Goal: Browse casually: Explore the website without a specific task or goal

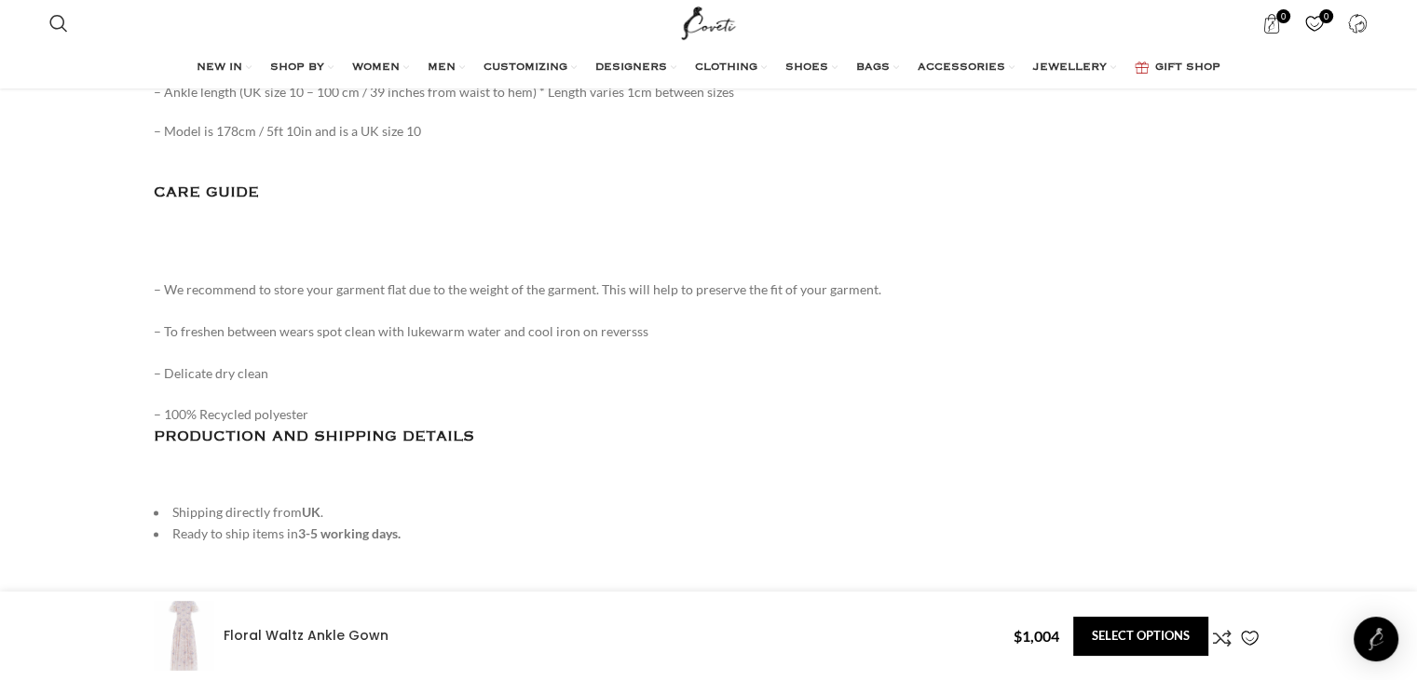
scroll to position [2676, 0]
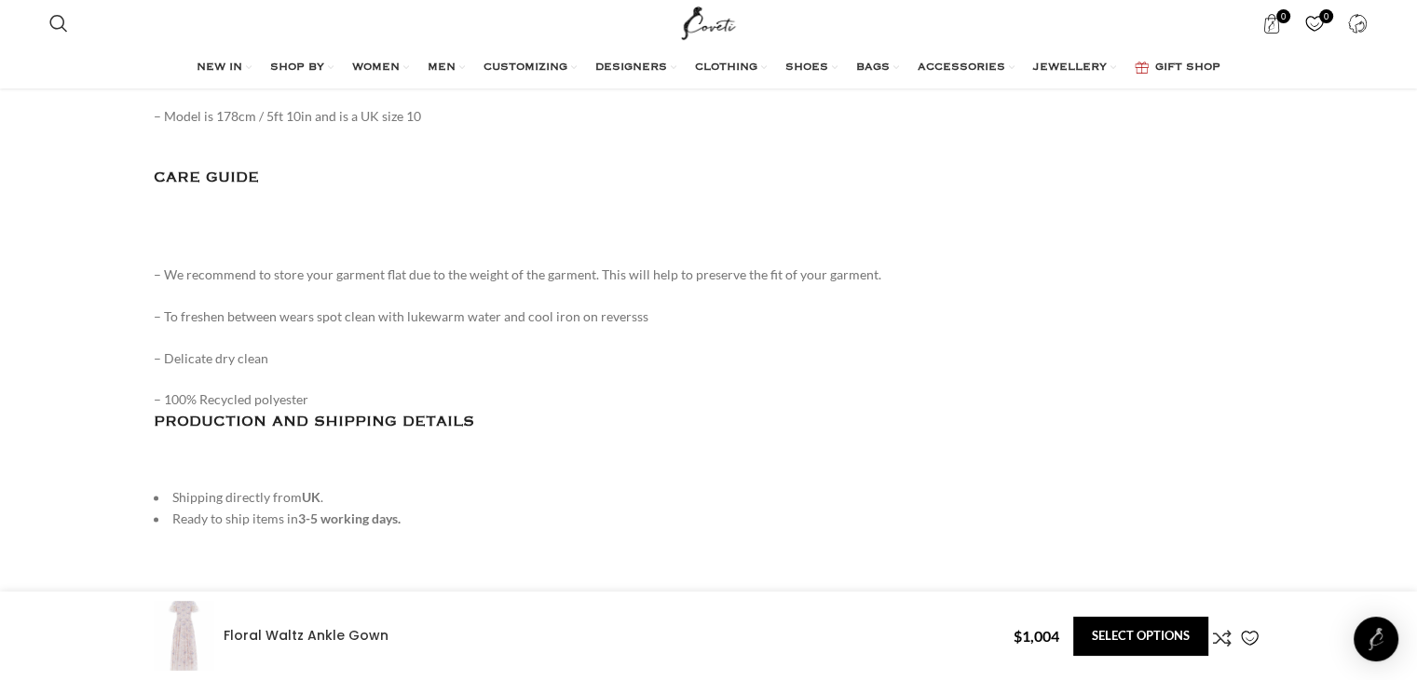
drag, startPoint x: 1421, startPoint y: 61, endPoint x: 1430, endPoint y: 349, distance: 288.1
click at [1416, 349] on html "Search Search 0 items $ 0 0 Wishlist Login / Register Menu Search Wishlist 0 it…" at bounding box center [708, 371] width 1417 height 6094
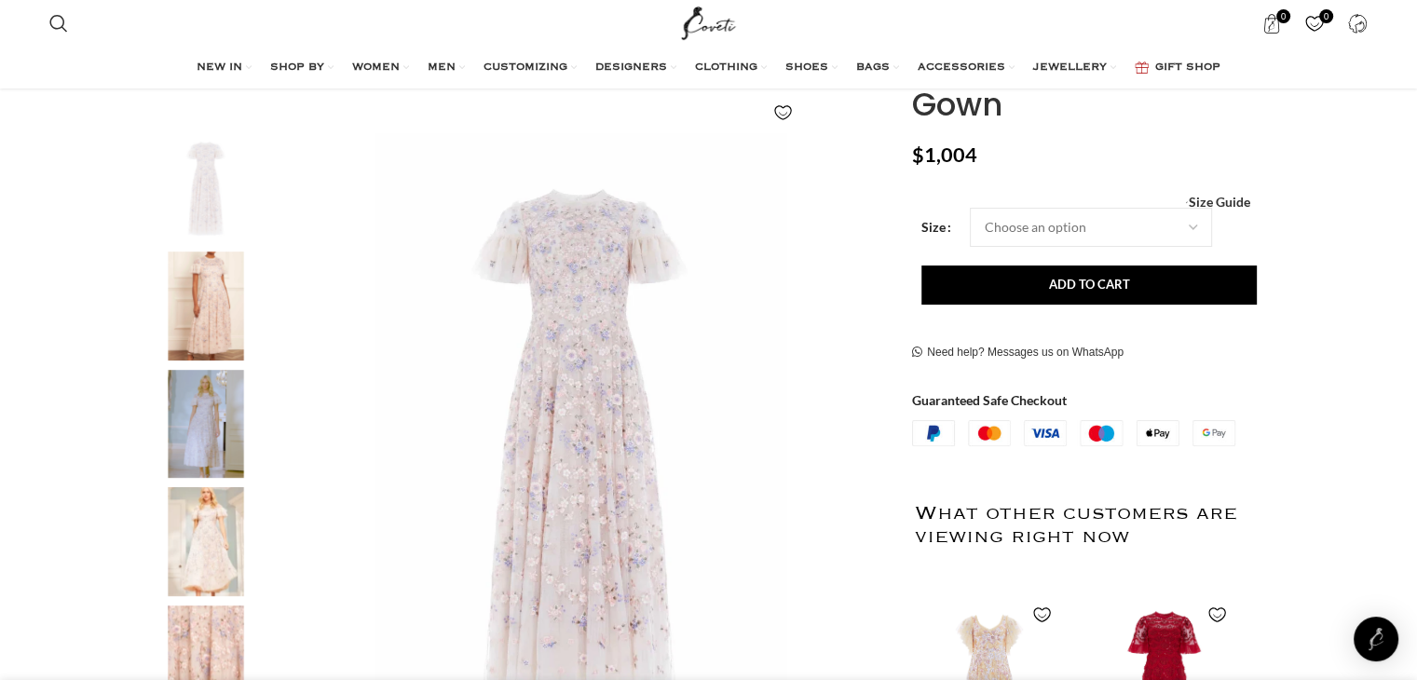
scroll to position [228, 0]
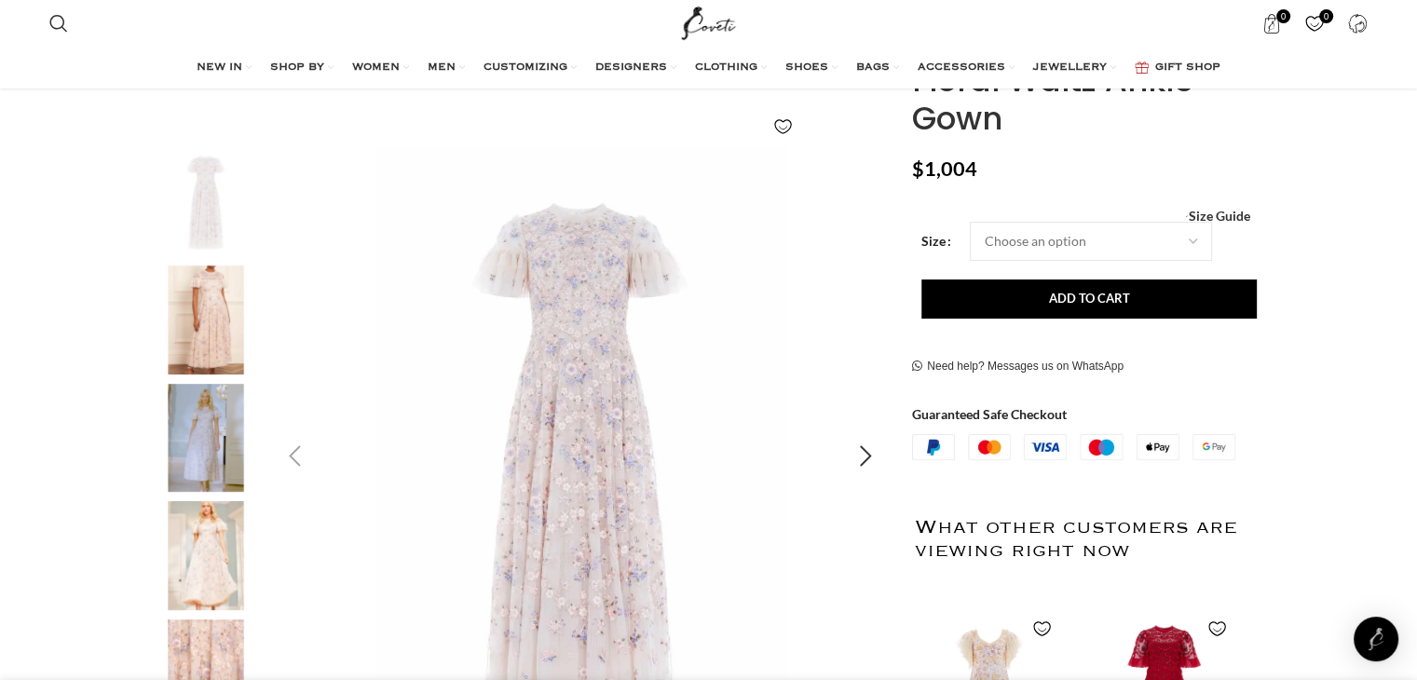
click at [590, 389] on img "1 / 5" at bounding box center [581, 456] width 618 height 618
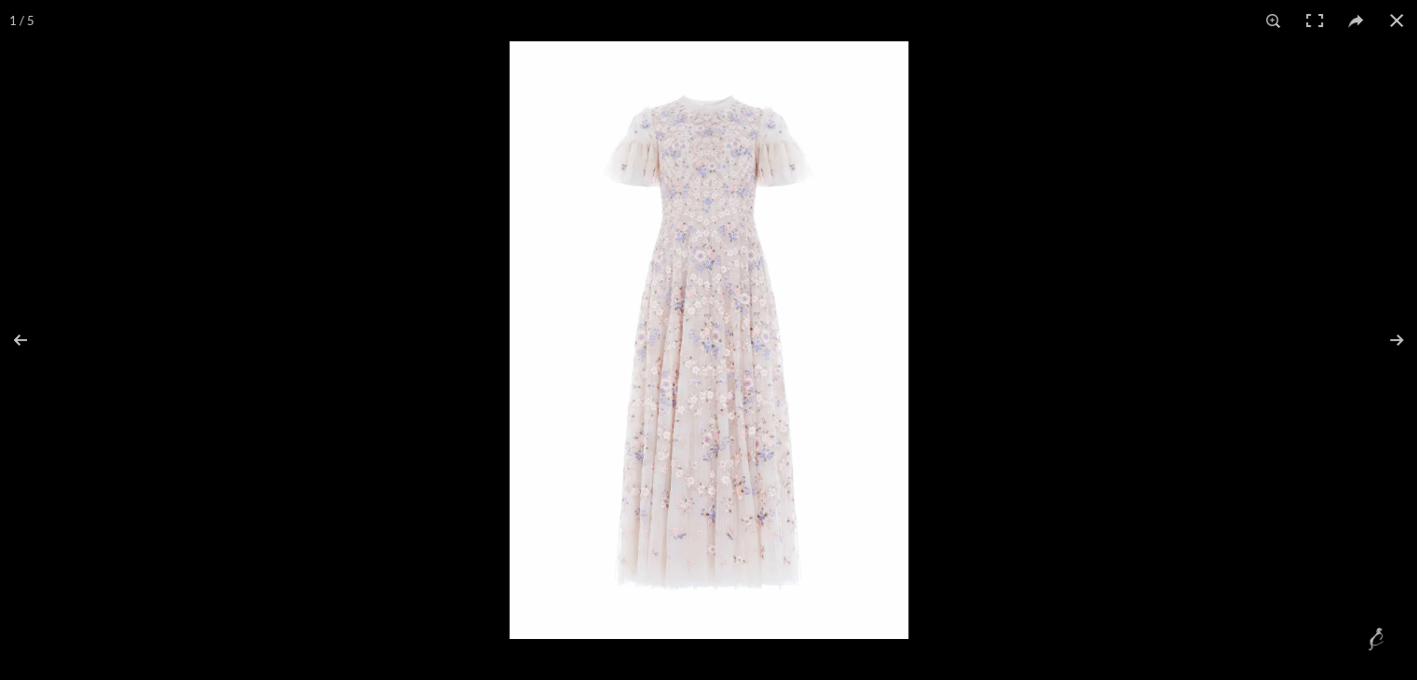
click at [732, 308] on img at bounding box center [709, 340] width 399 height 598
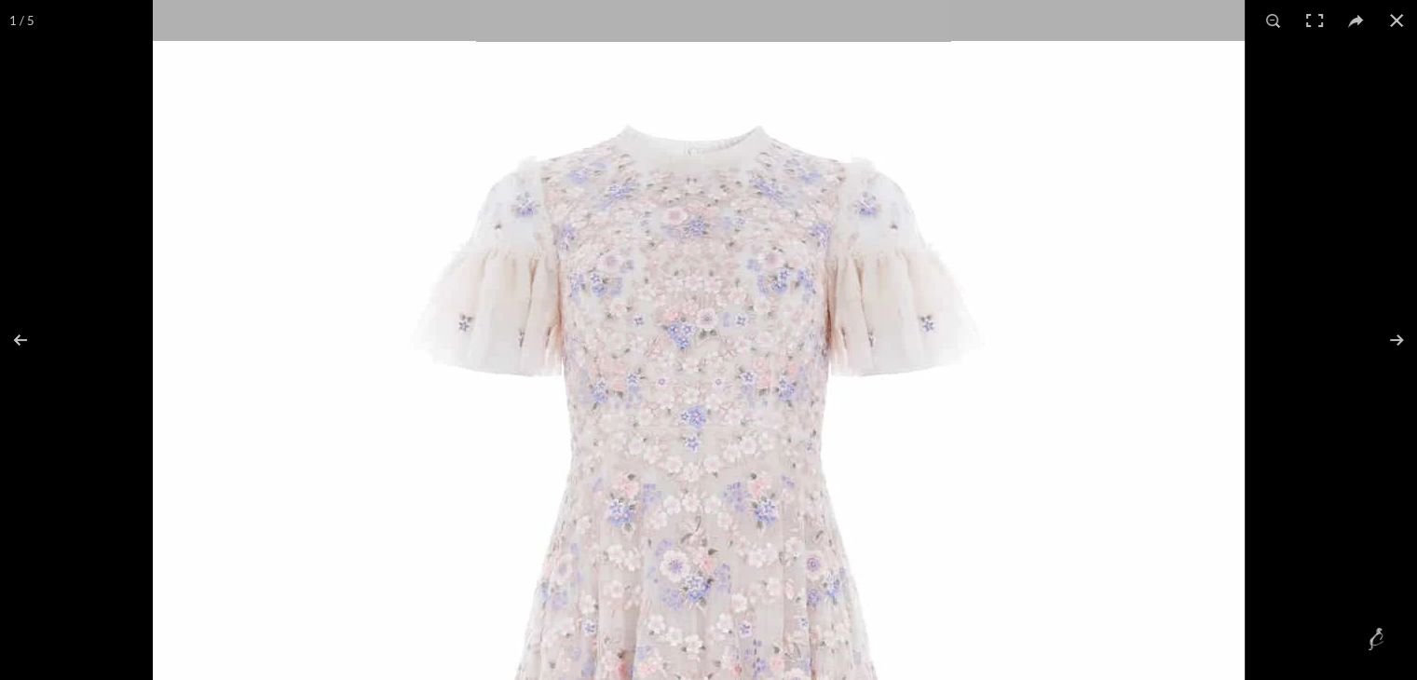
drag, startPoint x: 806, startPoint y: 225, endPoint x: 774, endPoint y: 661, distance: 437.2
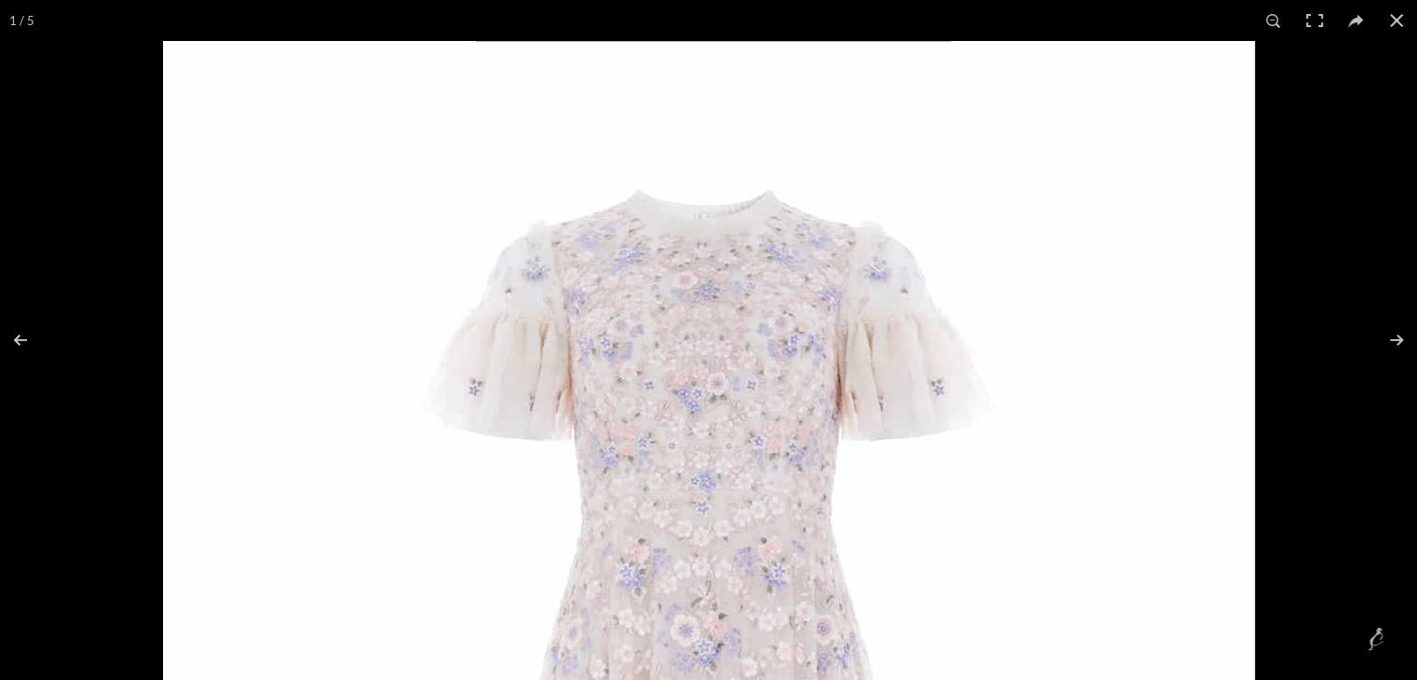
scroll to position [0, 588]
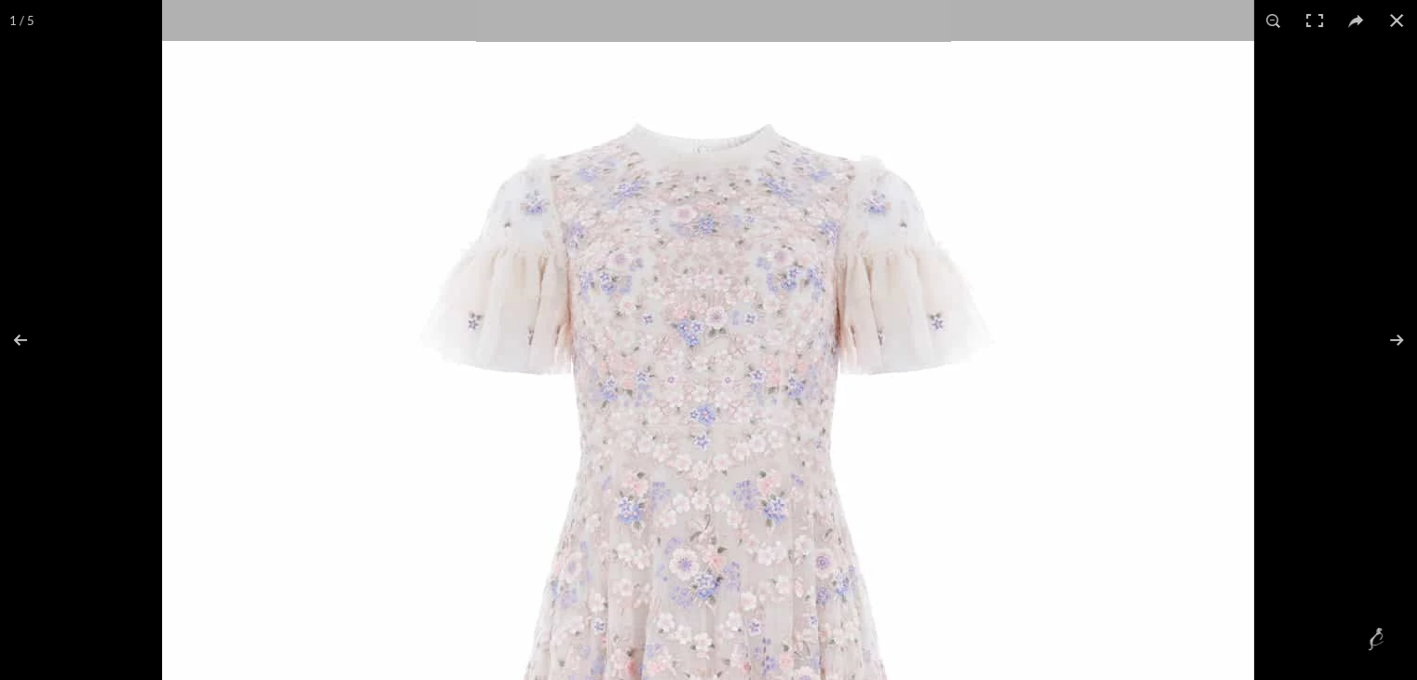
drag, startPoint x: 806, startPoint y: 473, endPoint x: 801, endPoint y: 394, distance: 79.3
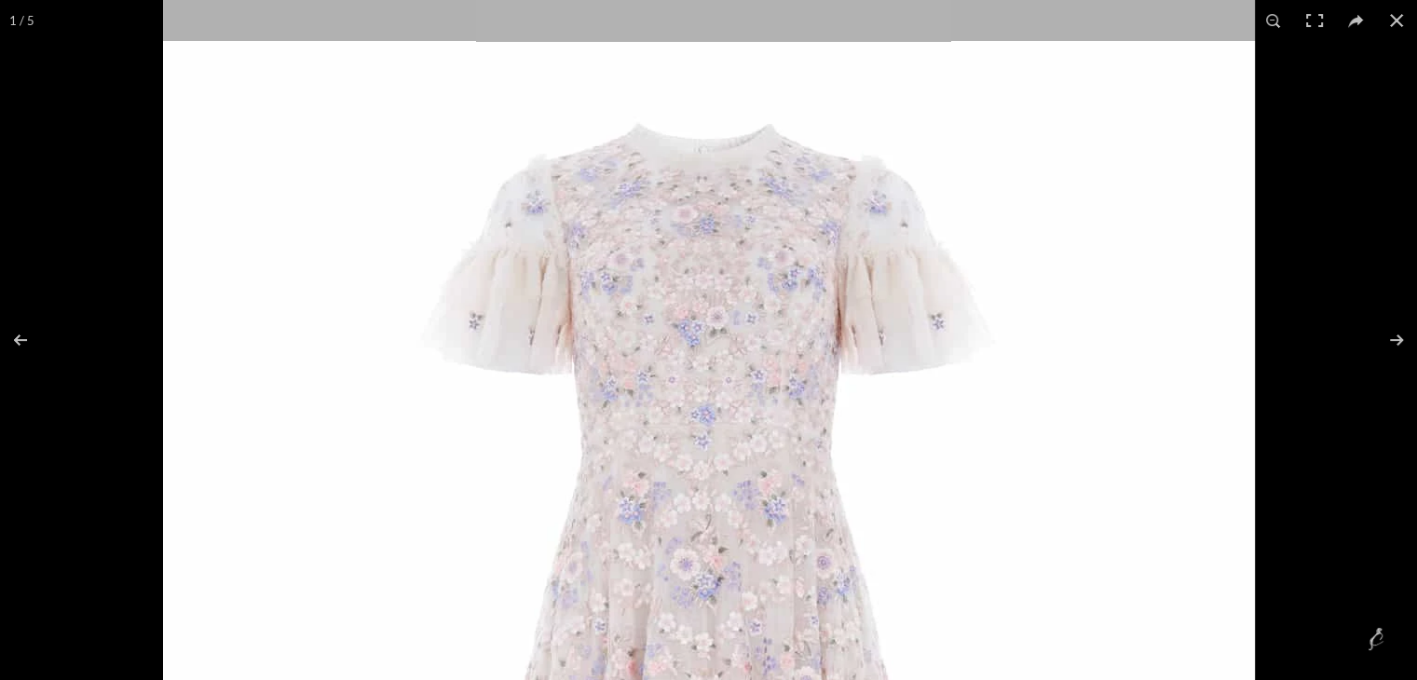
drag, startPoint x: 811, startPoint y: 426, endPoint x: 796, endPoint y: 235, distance: 191.6
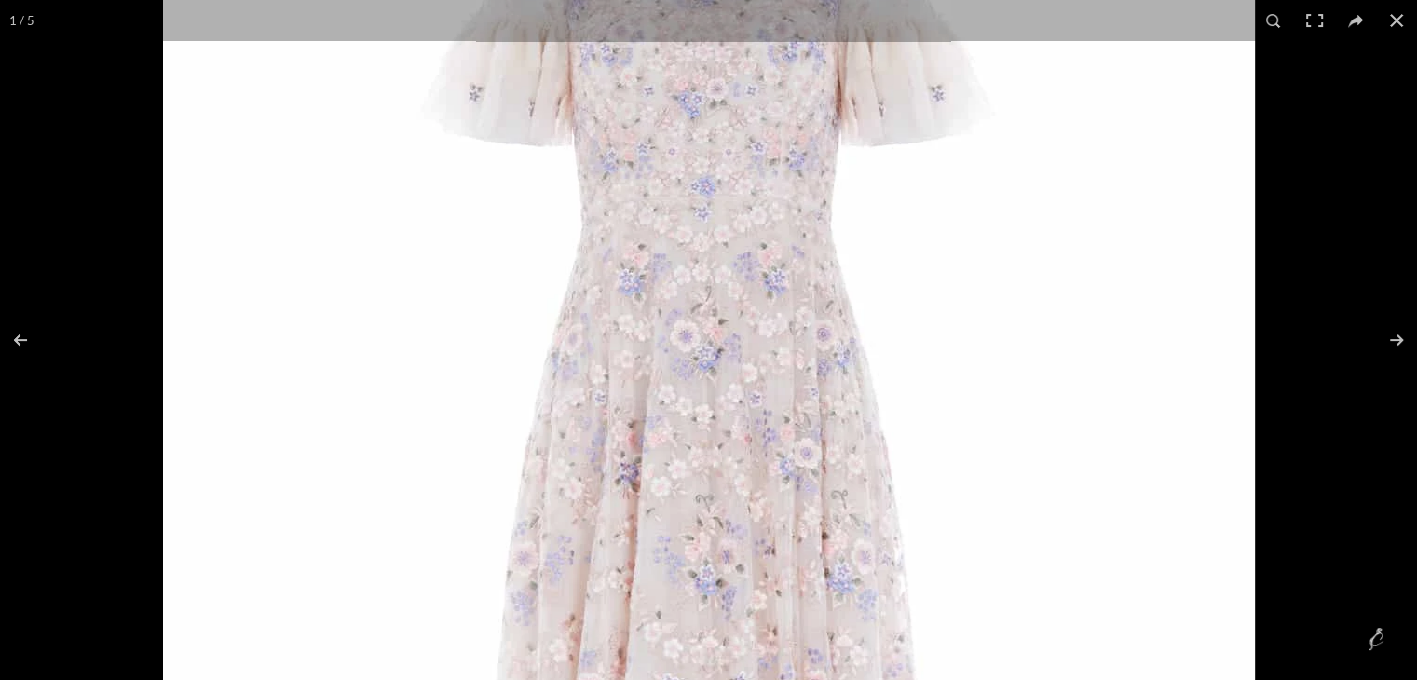
drag, startPoint x: 817, startPoint y: 355, endPoint x: 804, endPoint y: 275, distance: 81.2
click at [804, 275] on img at bounding box center [709, 567] width 1092 height 1640
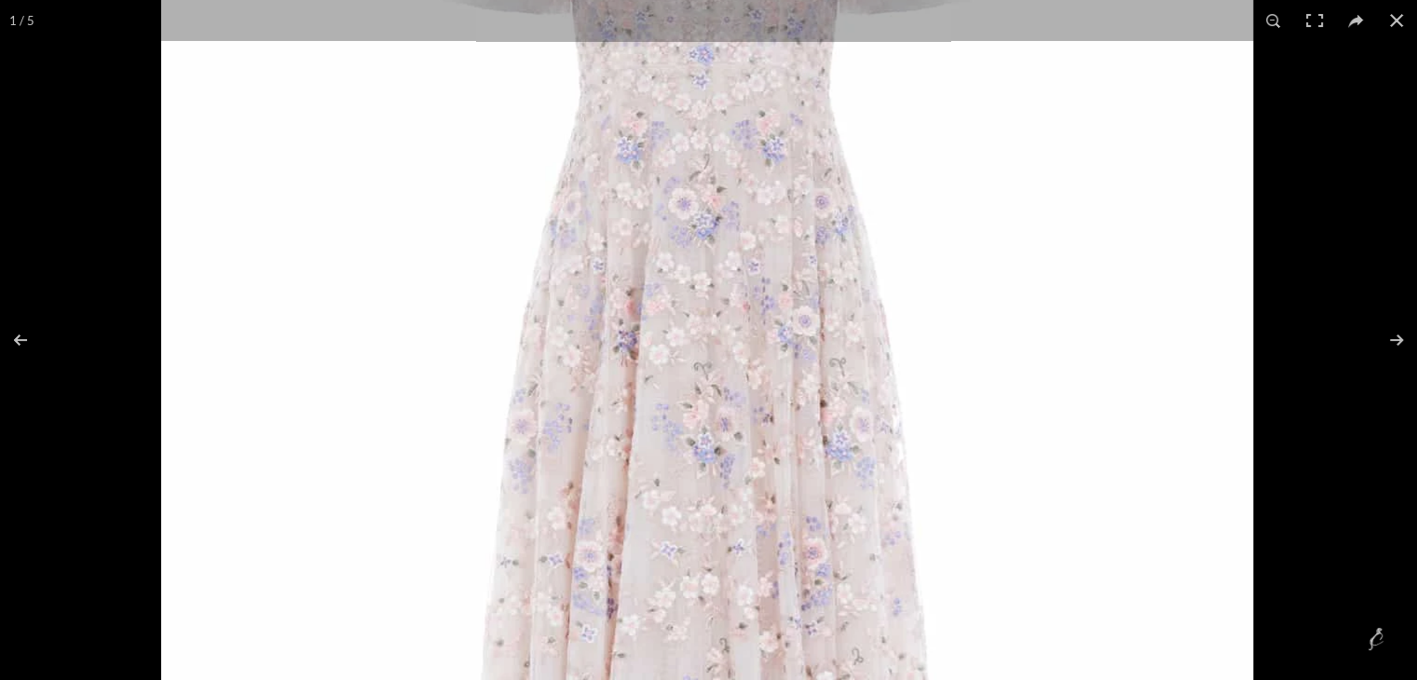
scroll to position [0, 785]
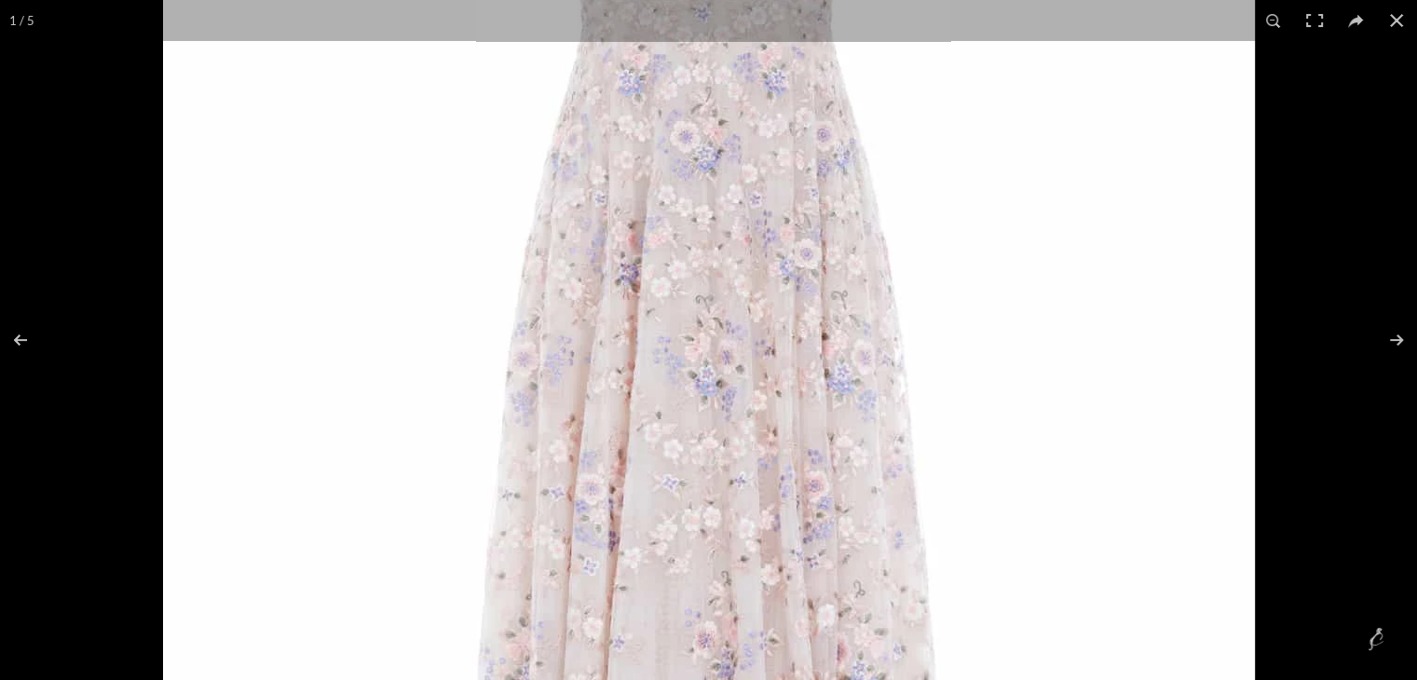
drag, startPoint x: 804, startPoint y: 420, endPoint x: 805, endPoint y: 324, distance: 96.0
click at [805, 324] on img at bounding box center [709, 367] width 1092 height 1640
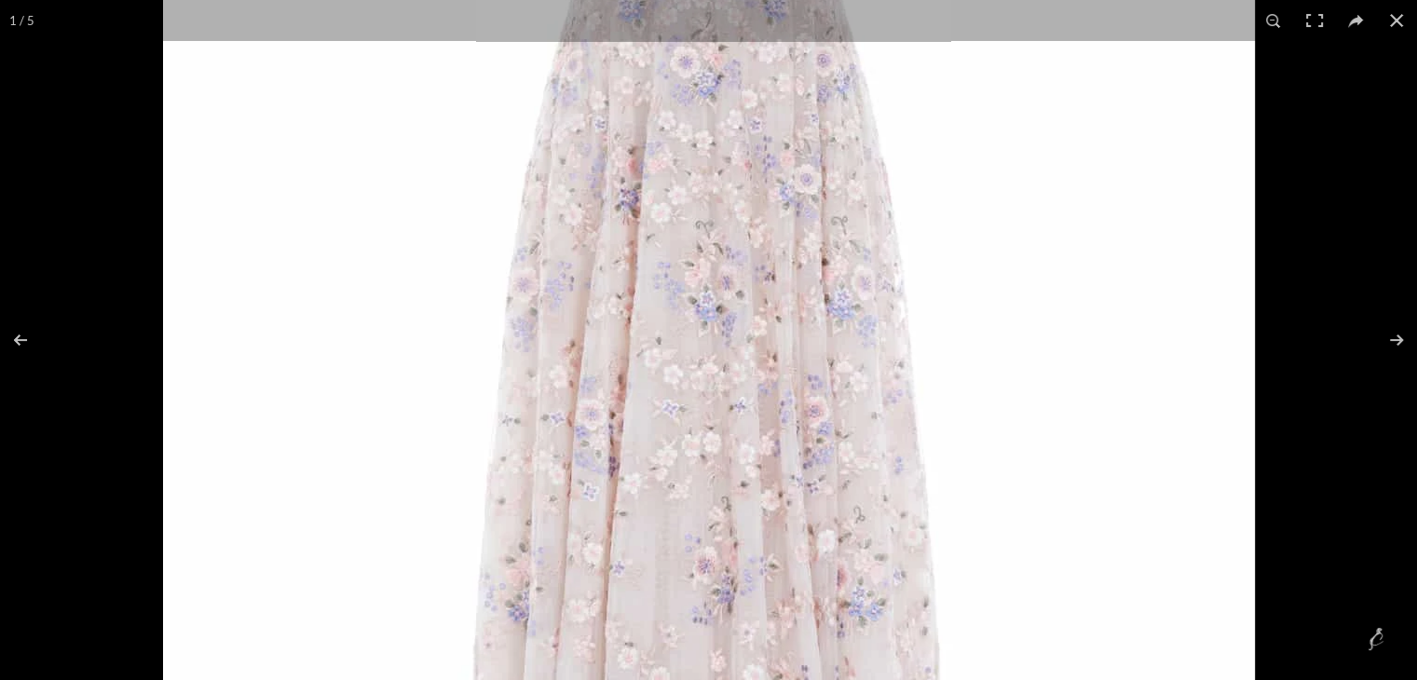
drag, startPoint x: 819, startPoint y: 439, endPoint x: 831, endPoint y: 324, distance: 115.2
click at [831, 324] on img at bounding box center [709, 293] width 1092 height 1640
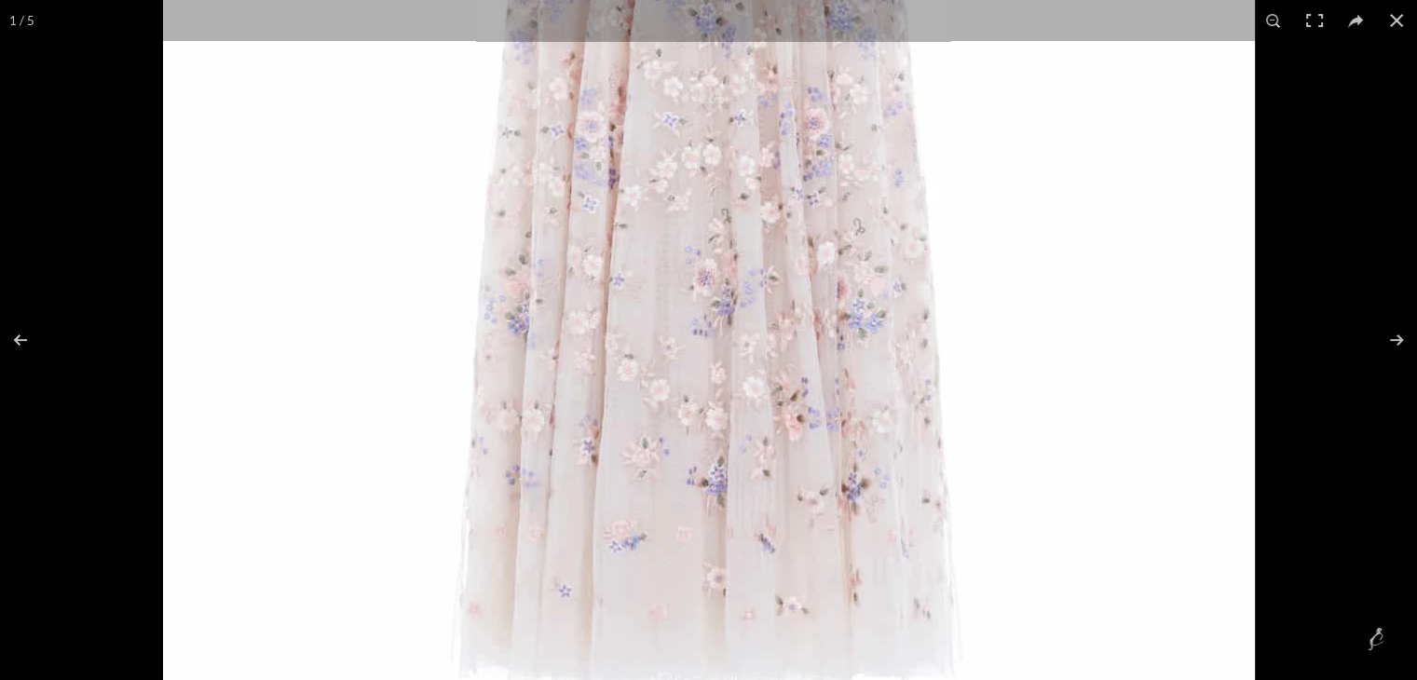
drag, startPoint x: 857, startPoint y: 462, endPoint x: 857, endPoint y: 385, distance: 77.3
click at [857, 385] on img at bounding box center [709, 5] width 1092 height 1640
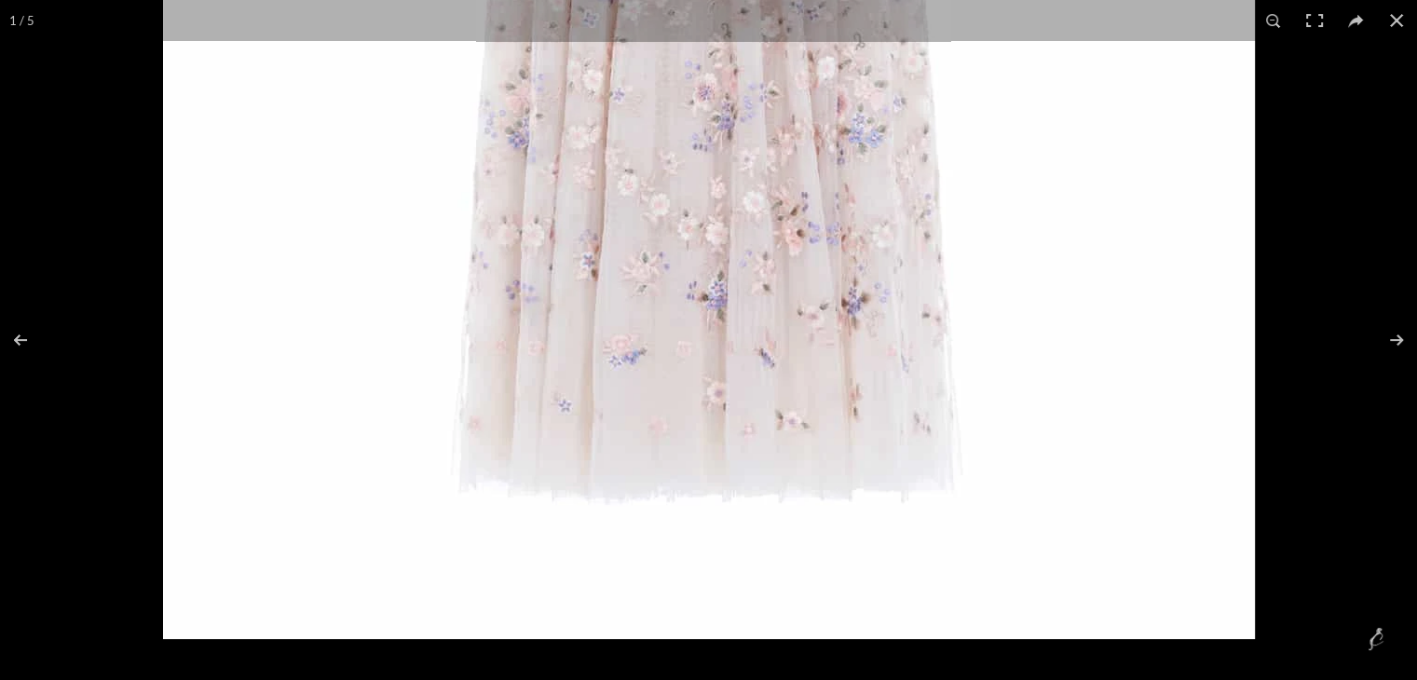
drag, startPoint x: 880, startPoint y: 282, endPoint x: 917, endPoint y: 468, distance: 189.1
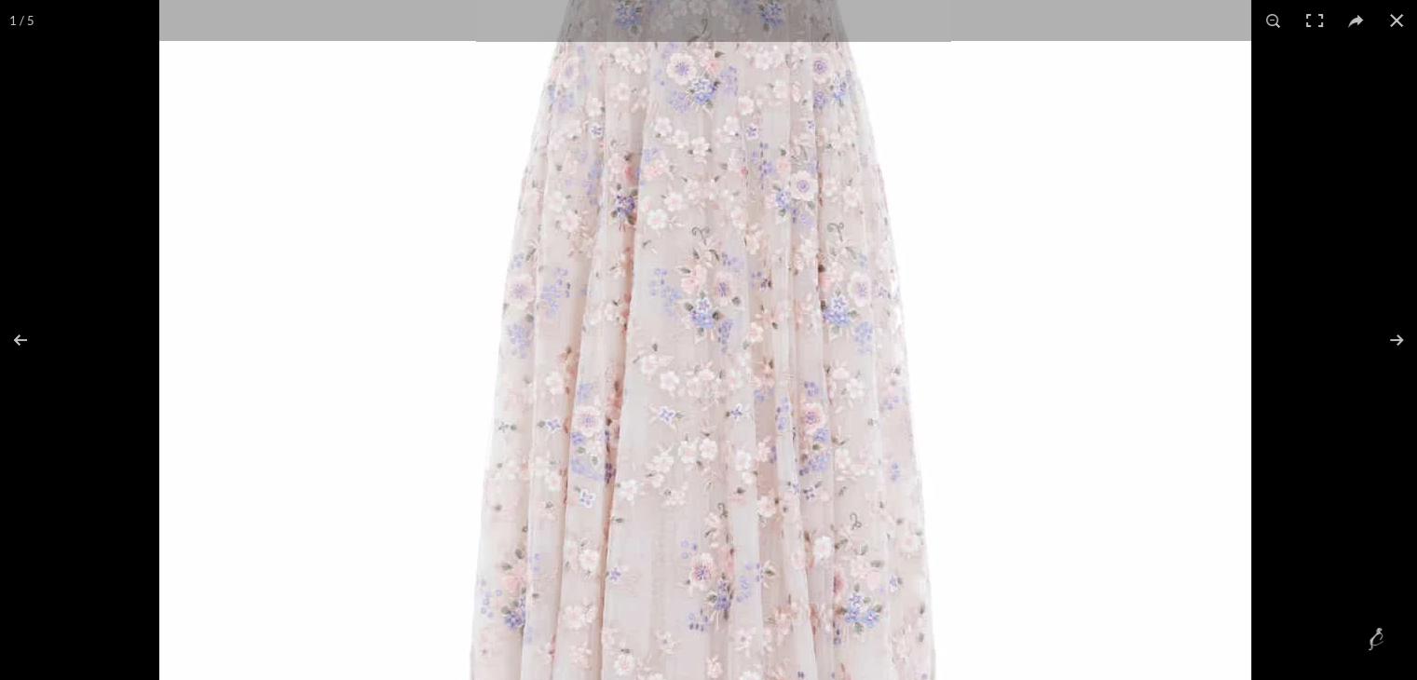
drag, startPoint x: 931, startPoint y: 343, endPoint x: 922, endPoint y: 567, distance: 224.7
click at [922, 567] on img at bounding box center [705, 299] width 1092 height 1640
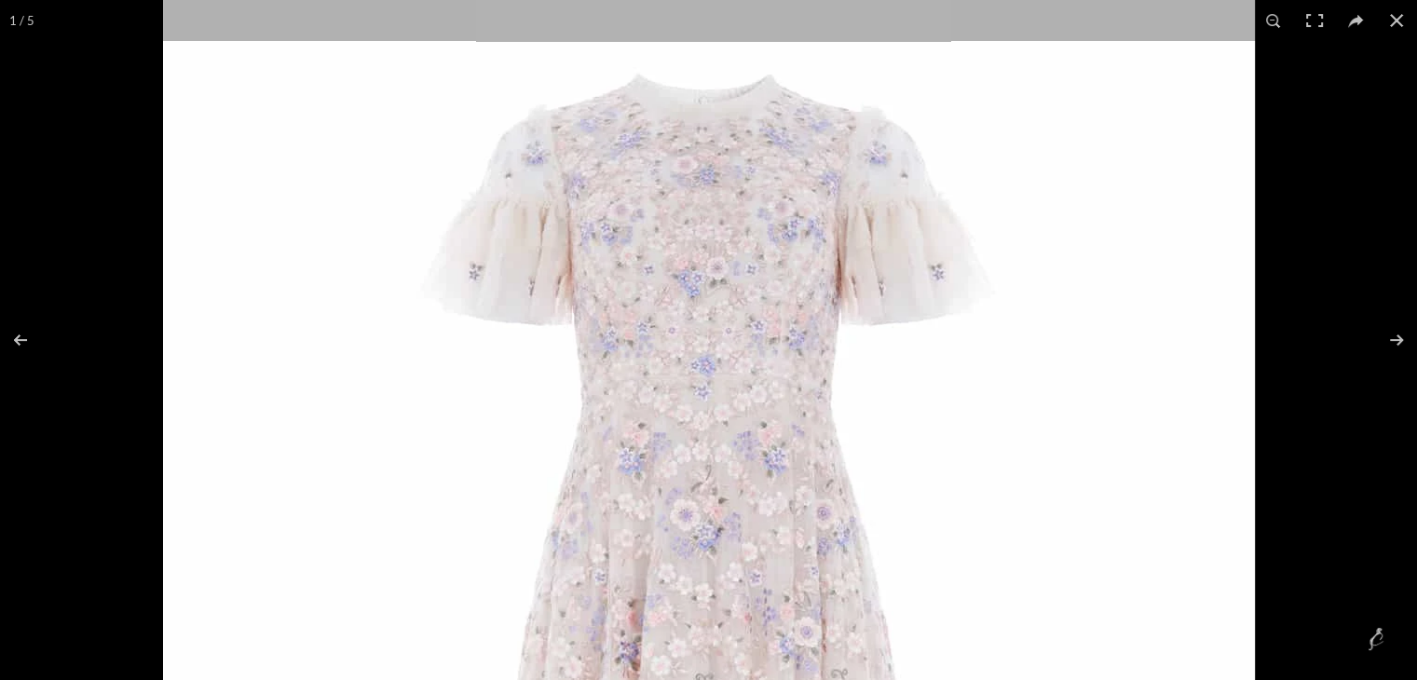
scroll to position [0, 980]
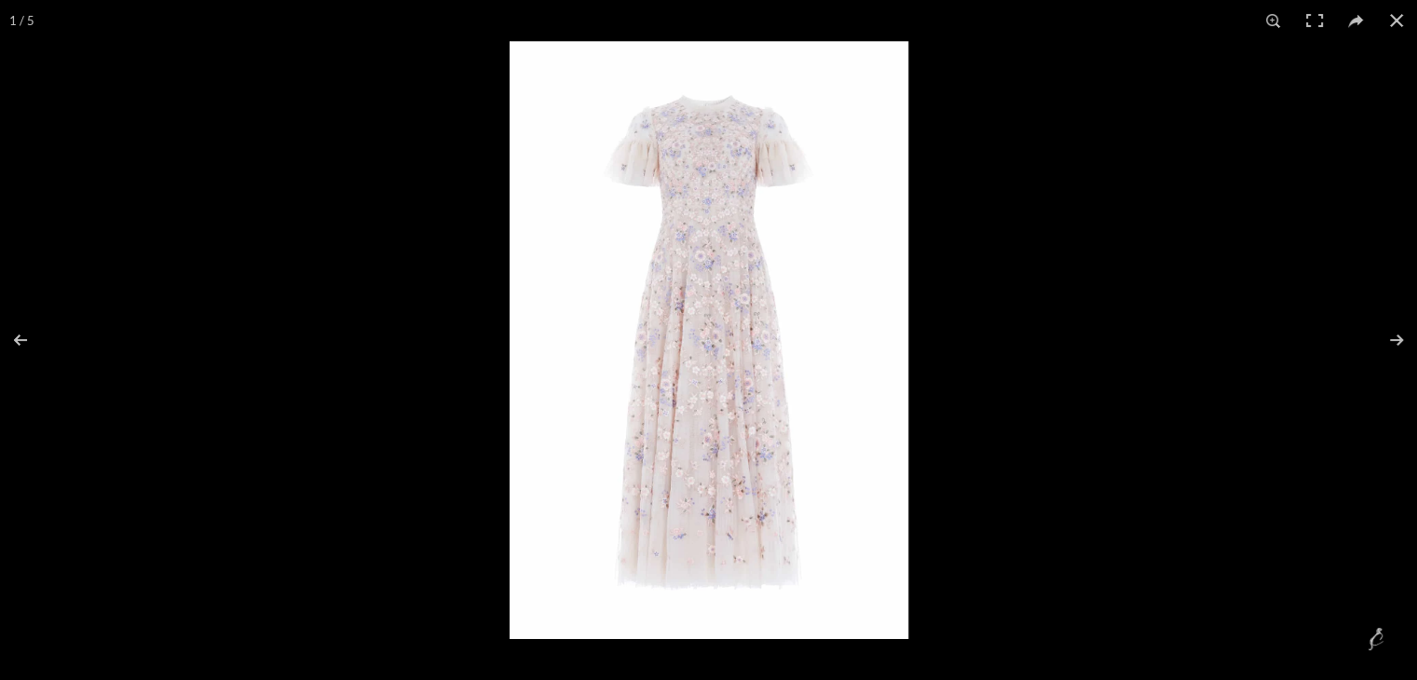
click at [695, 290] on img at bounding box center [709, 340] width 399 height 598
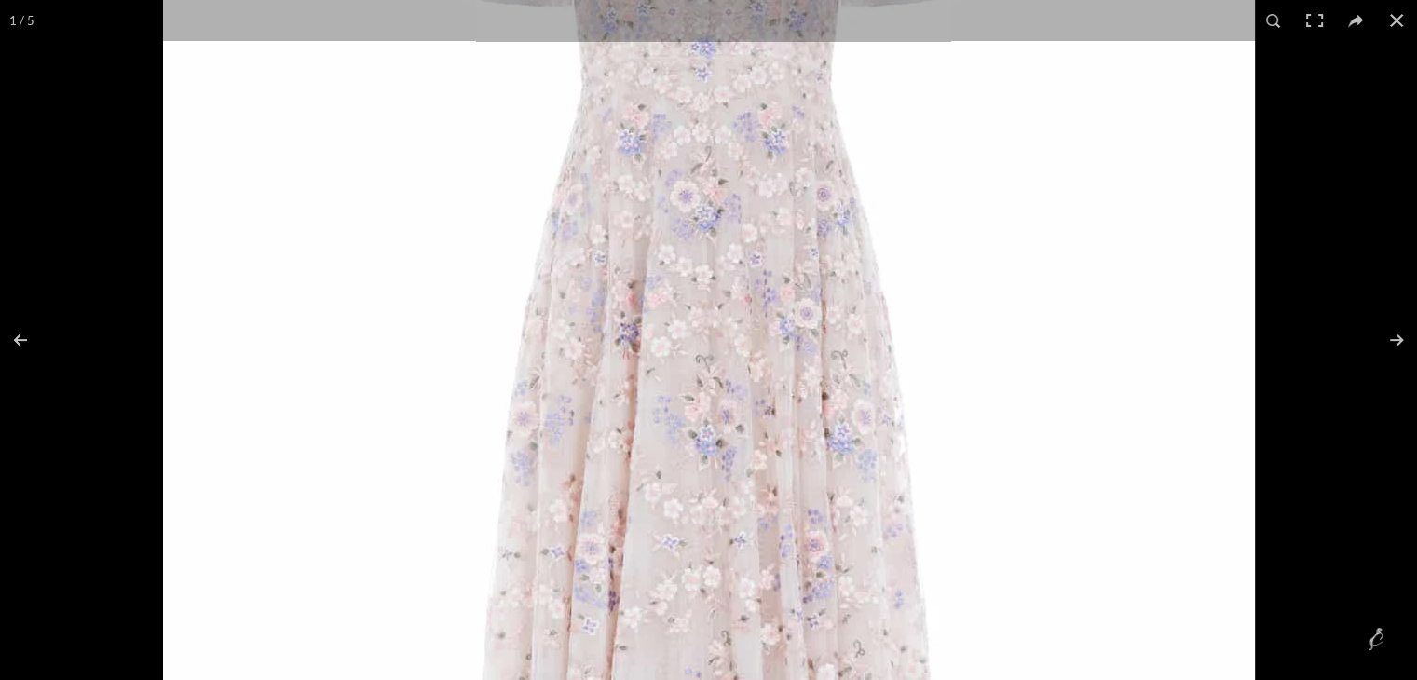
drag, startPoint x: 750, startPoint y: 172, endPoint x: 741, endPoint y: 495, distance: 322.5
click at [741, 495] on img at bounding box center [709, 427] width 1092 height 1640
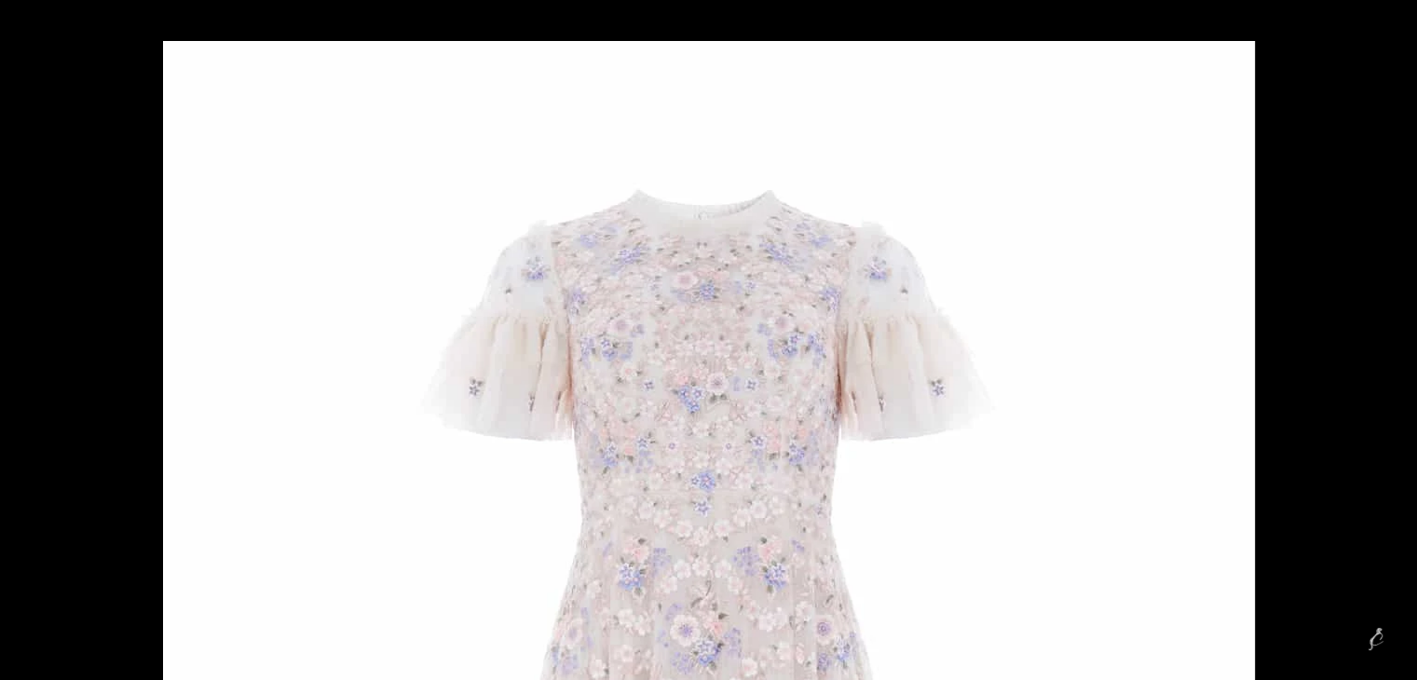
scroll to position [0, 1177]
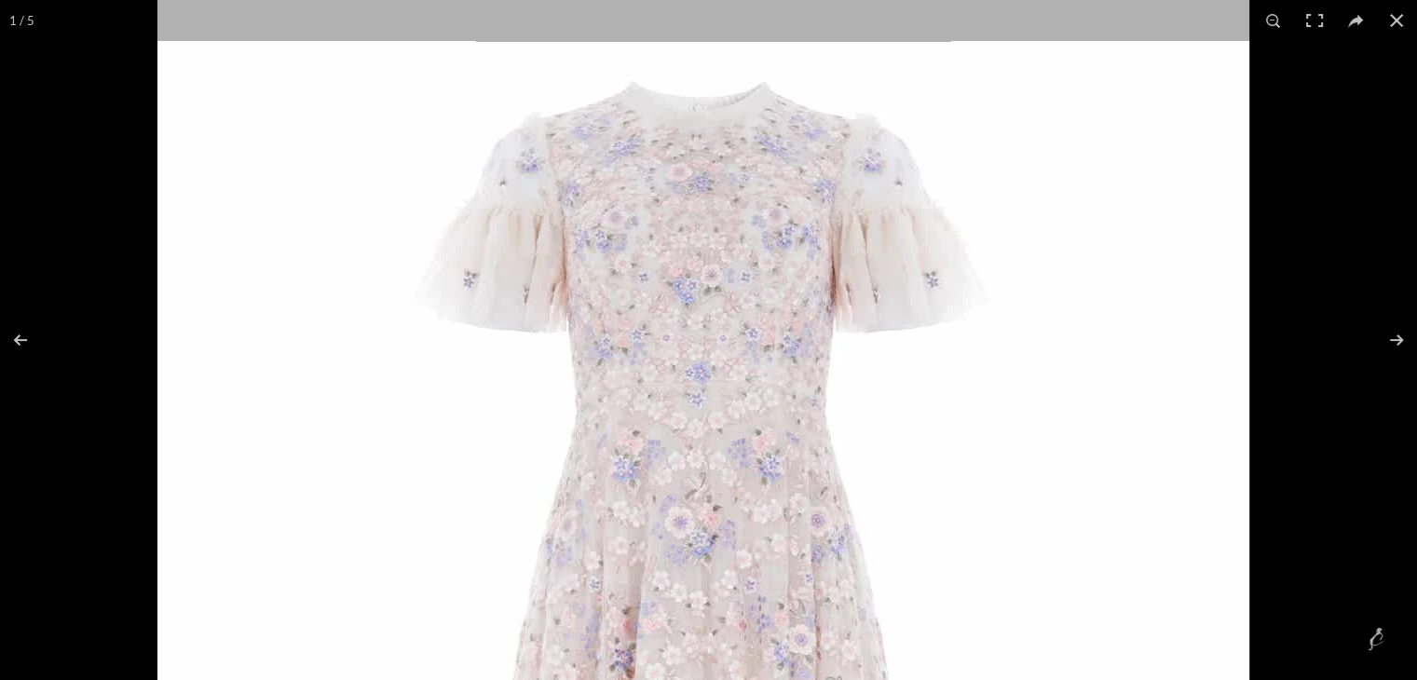
drag, startPoint x: 794, startPoint y: 382, endPoint x: 749, endPoint y: 178, distance: 208.9
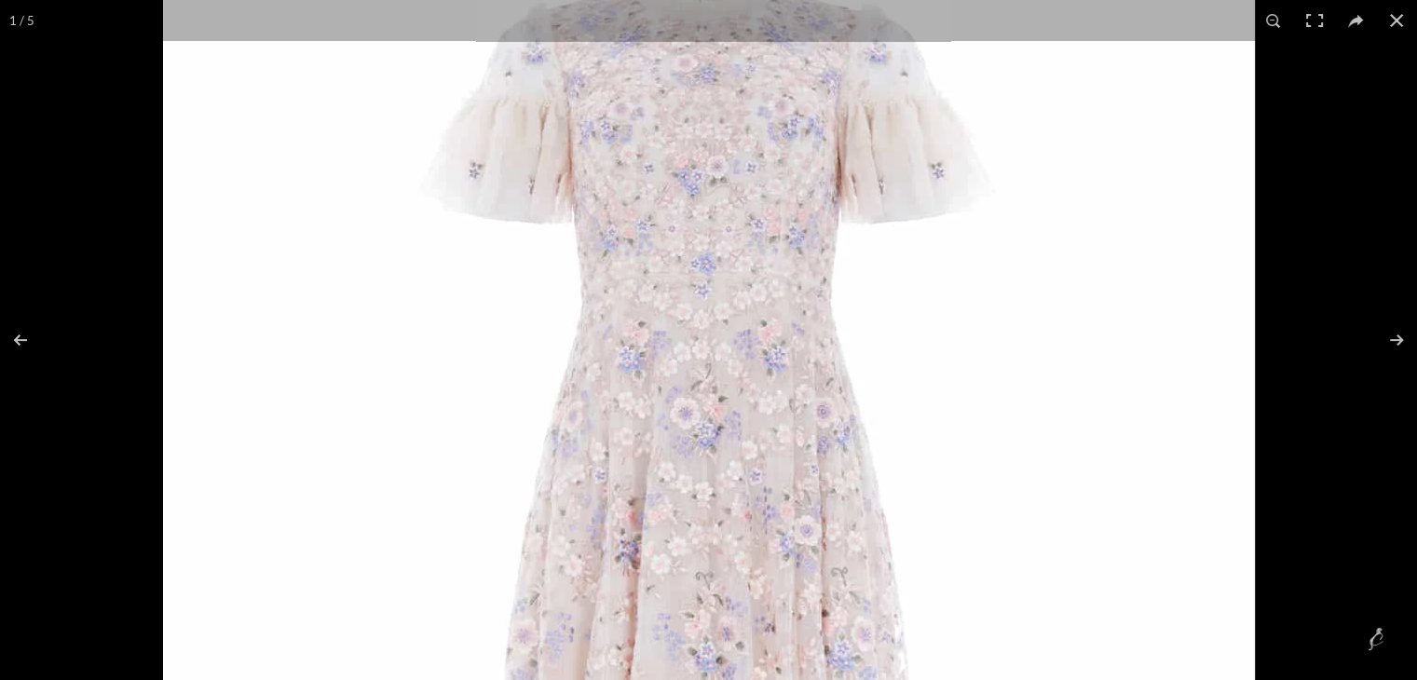
click at [744, 284] on img at bounding box center [709, 644] width 1092 height 1640
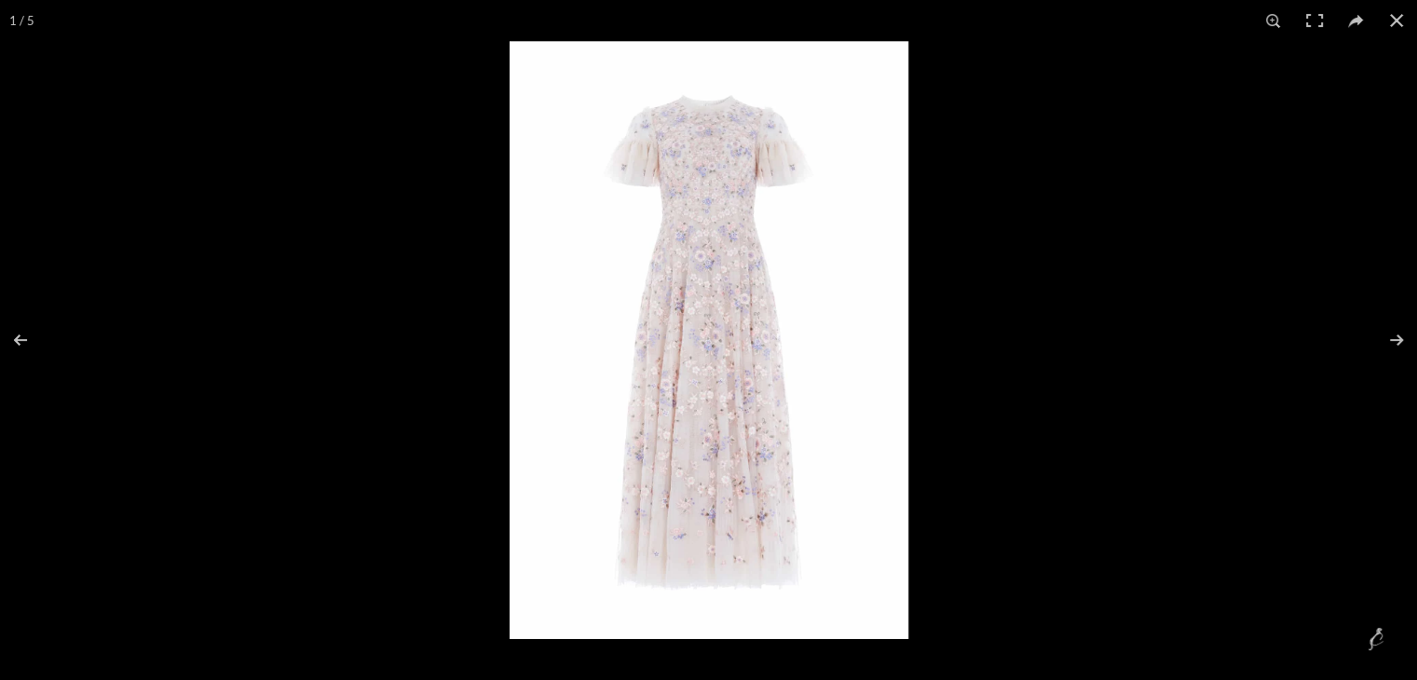
click at [716, 325] on img at bounding box center [709, 340] width 399 height 598
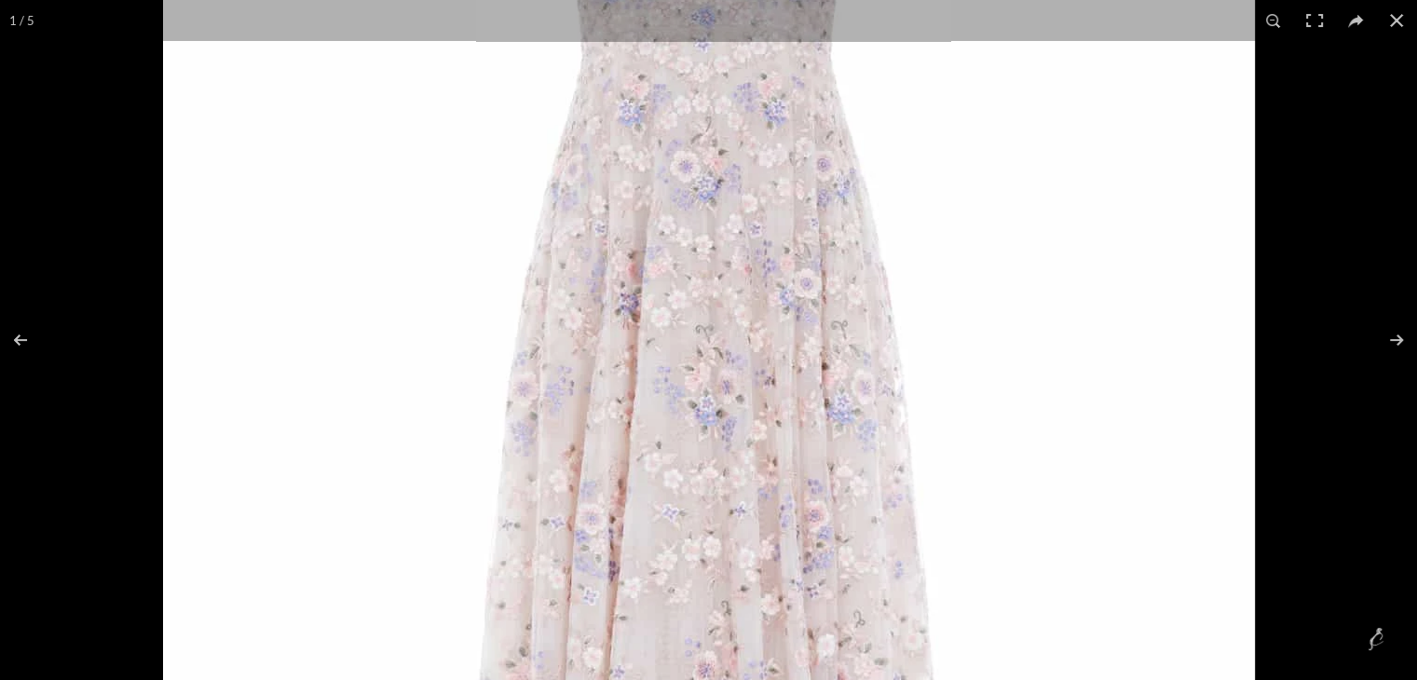
scroll to position [0, 1373]
drag, startPoint x: 745, startPoint y: 220, endPoint x: 743, endPoint y: 262, distance: 42.0
click at [743, 262] on img at bounding box center [709, 397] width 1092 height 1640
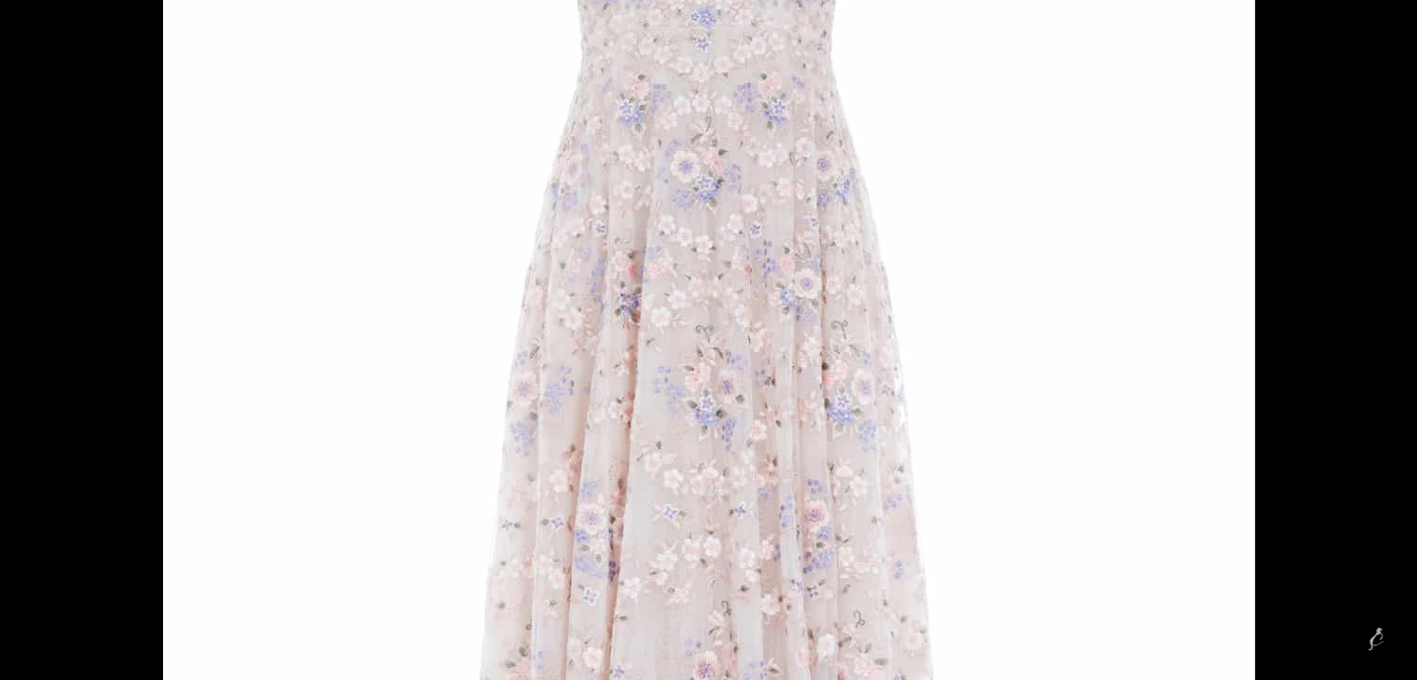
scroll to position [0, 1569]
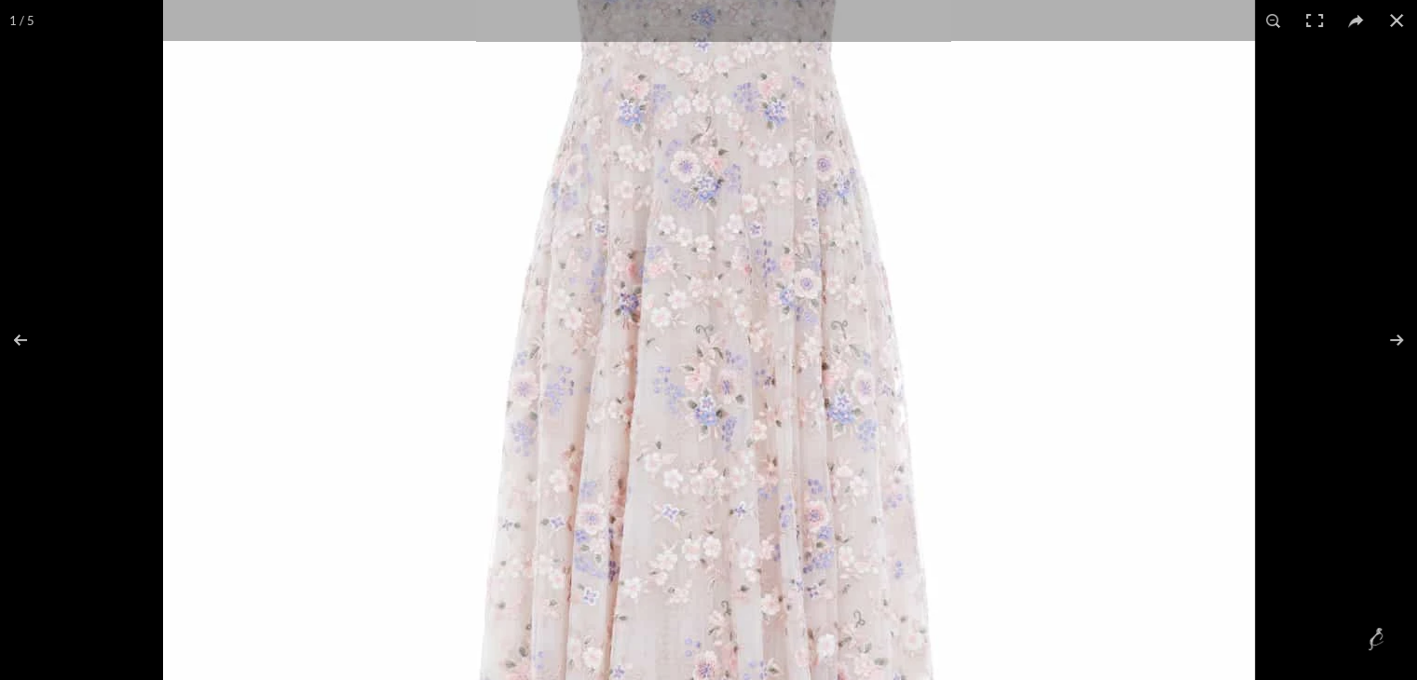
drag, startPoint x: 697, startPoint y: 356, endPoint x: 744, endPoint y: 694, distance: 341.6
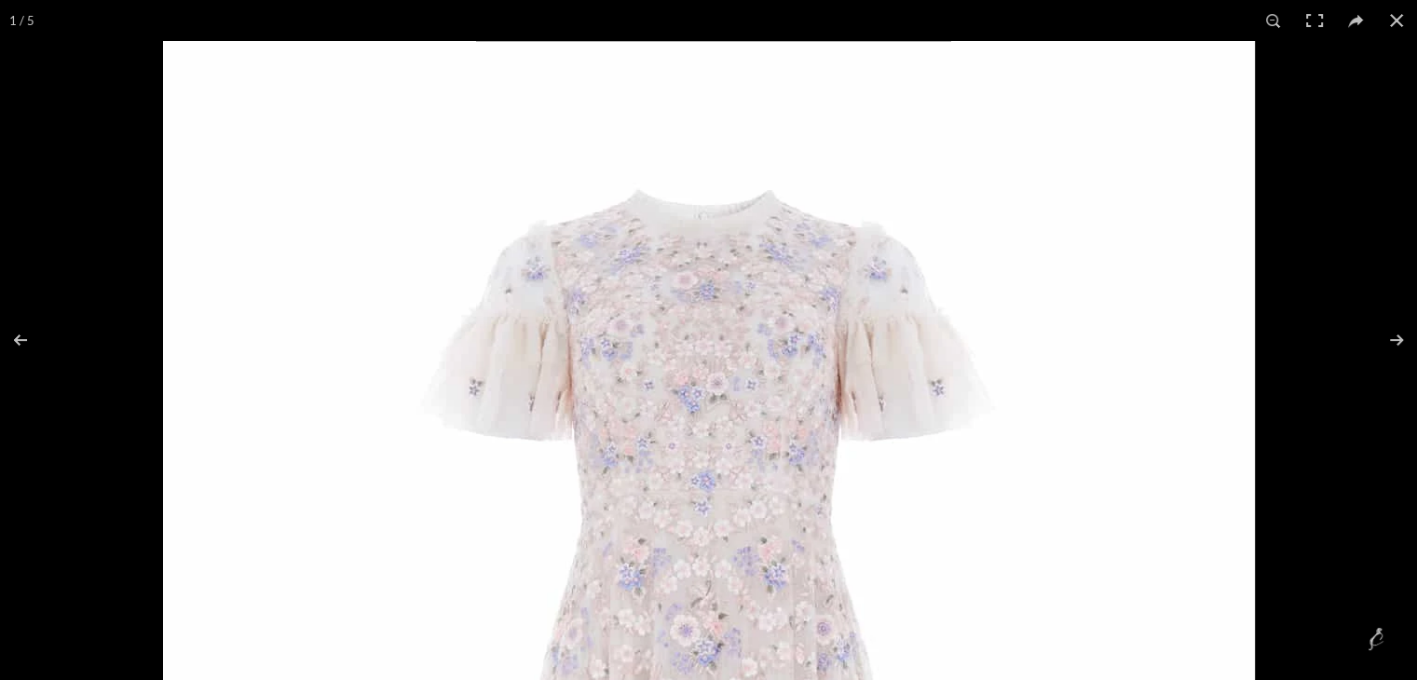
drag, startPoint x: 731, startPoint y: 514, endPoint x: 718, endPoint y: 396, distance: 119.0
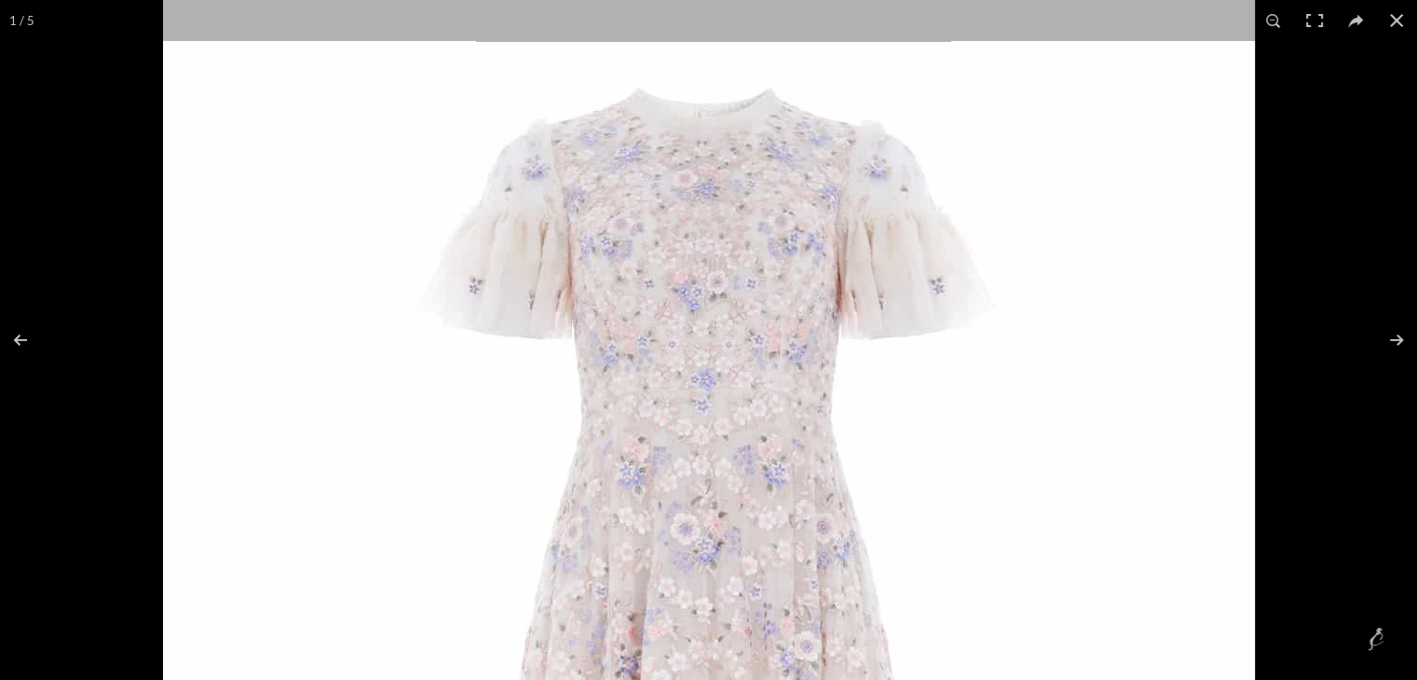
drag, startPoint x: 775, startPoint y: 448, endPoint x: 755, endPoint y: 340, distance: 110.0
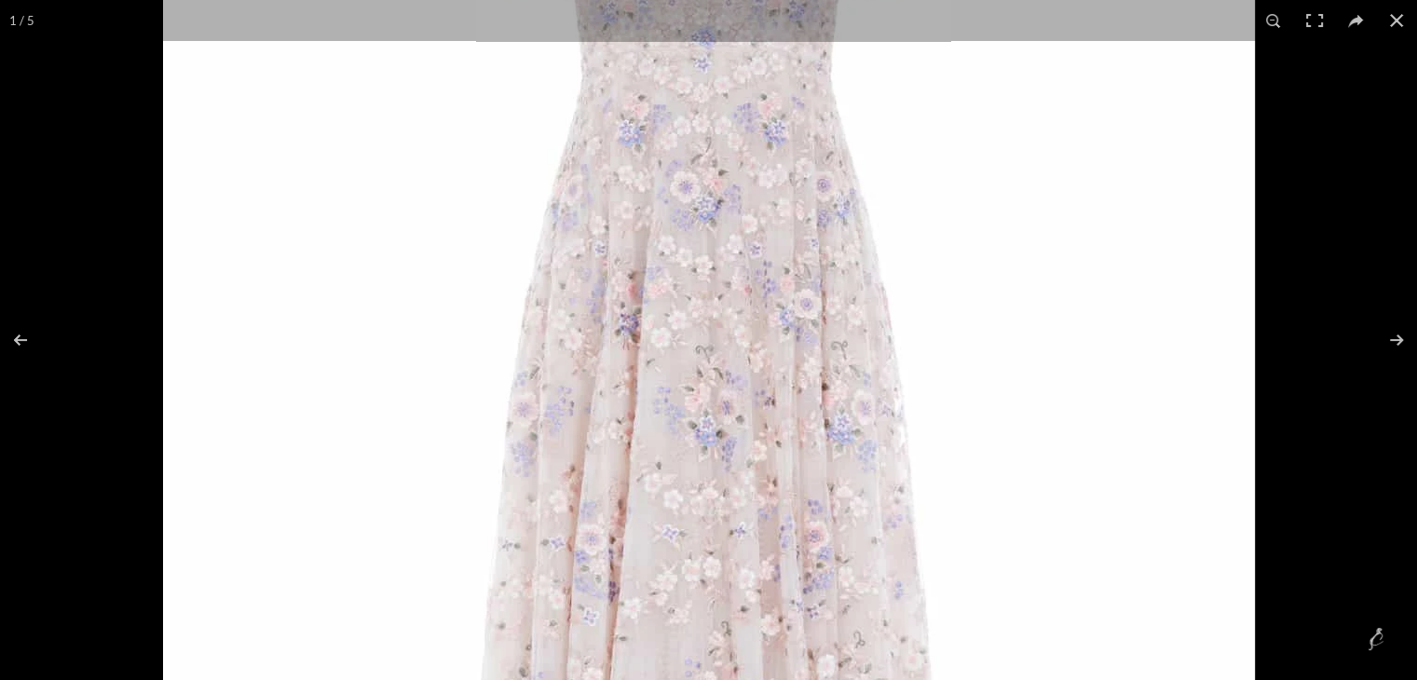
drag, startPoint x: 765, startPoint y: 433, endPoint x: 755, endPoint y: 284, distance: 149.4
click at [755, 284] on img at bounding box center [709, 417] width 1092 height 1640
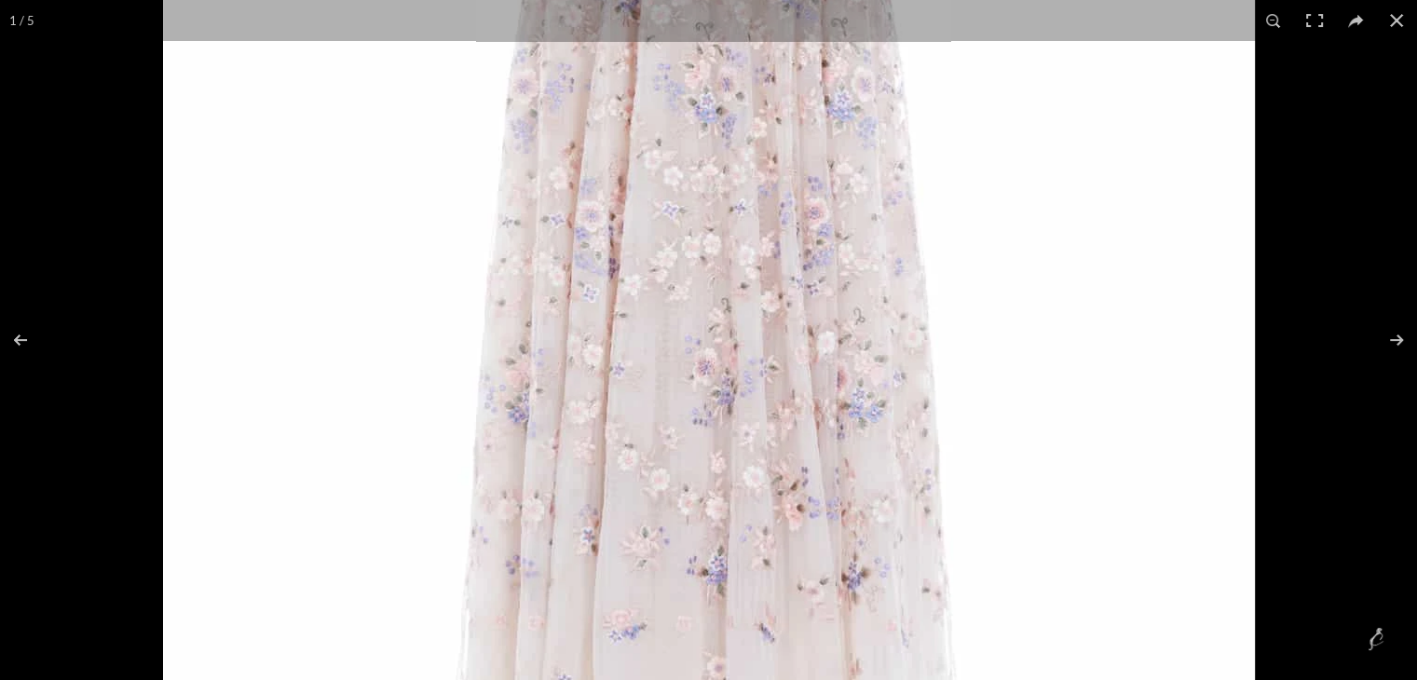
scroll to position [0, 1765]
click at [760, 313] on img at bounding box center [709, 94] width 1092 height 1640
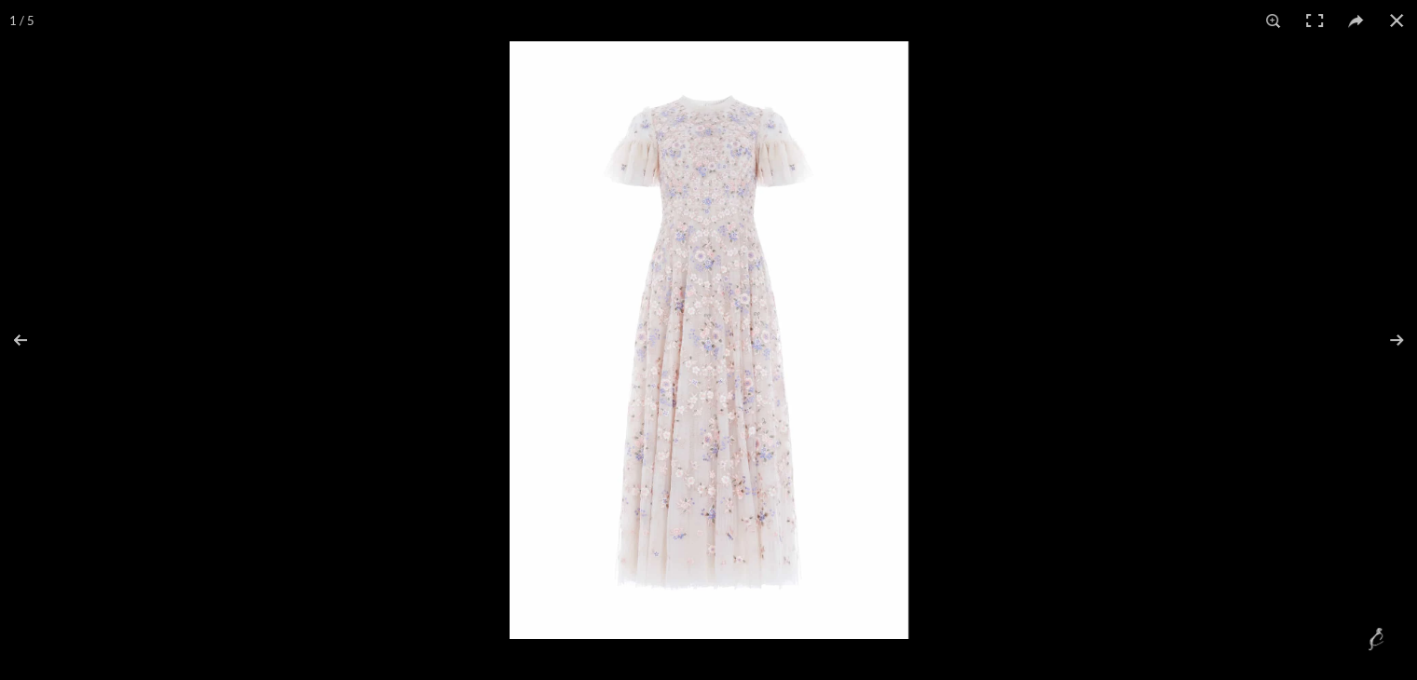
click at [760, 313] on img at bounding box center [709, 340] width 399 height 598
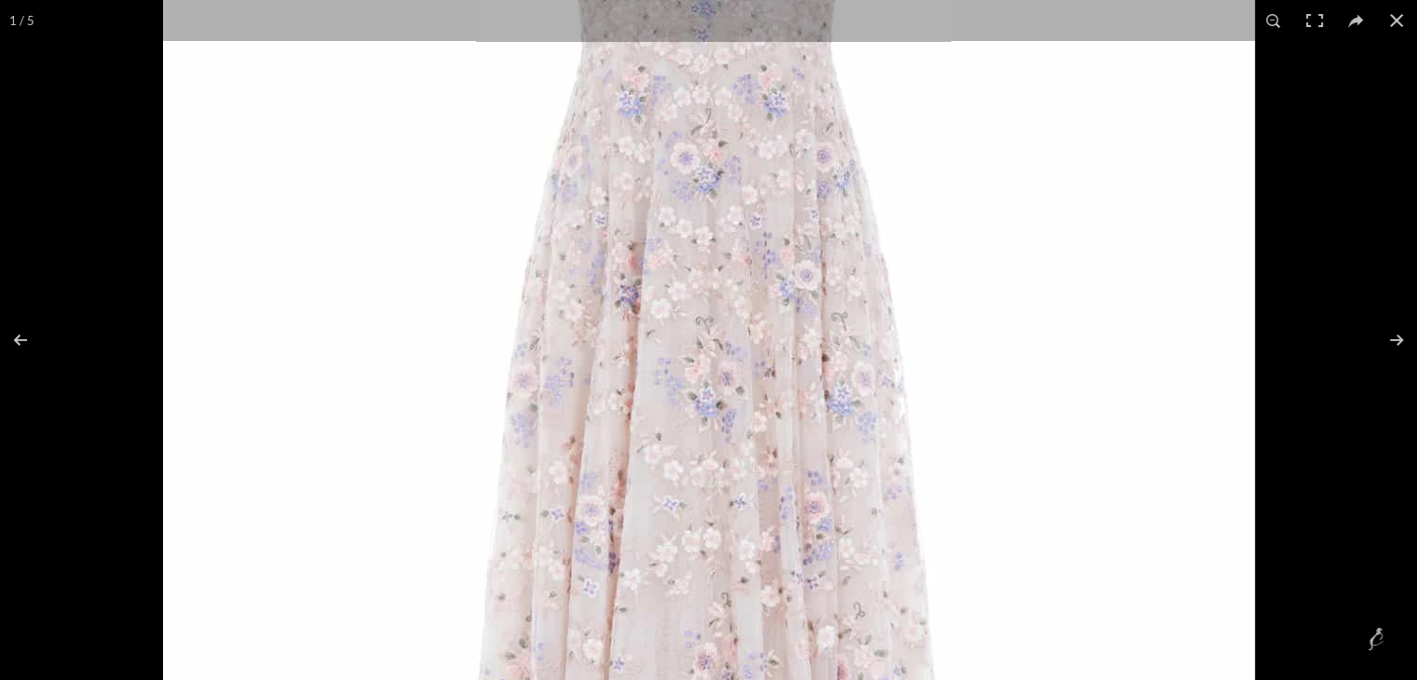
drag, startPoint x: 751, startPoint y: 227, endPoint x: 723, endPoint y: 401, distance: 175.6
click at [723, 401] on img at bounding box center [709, 389] width 1092 height 1640
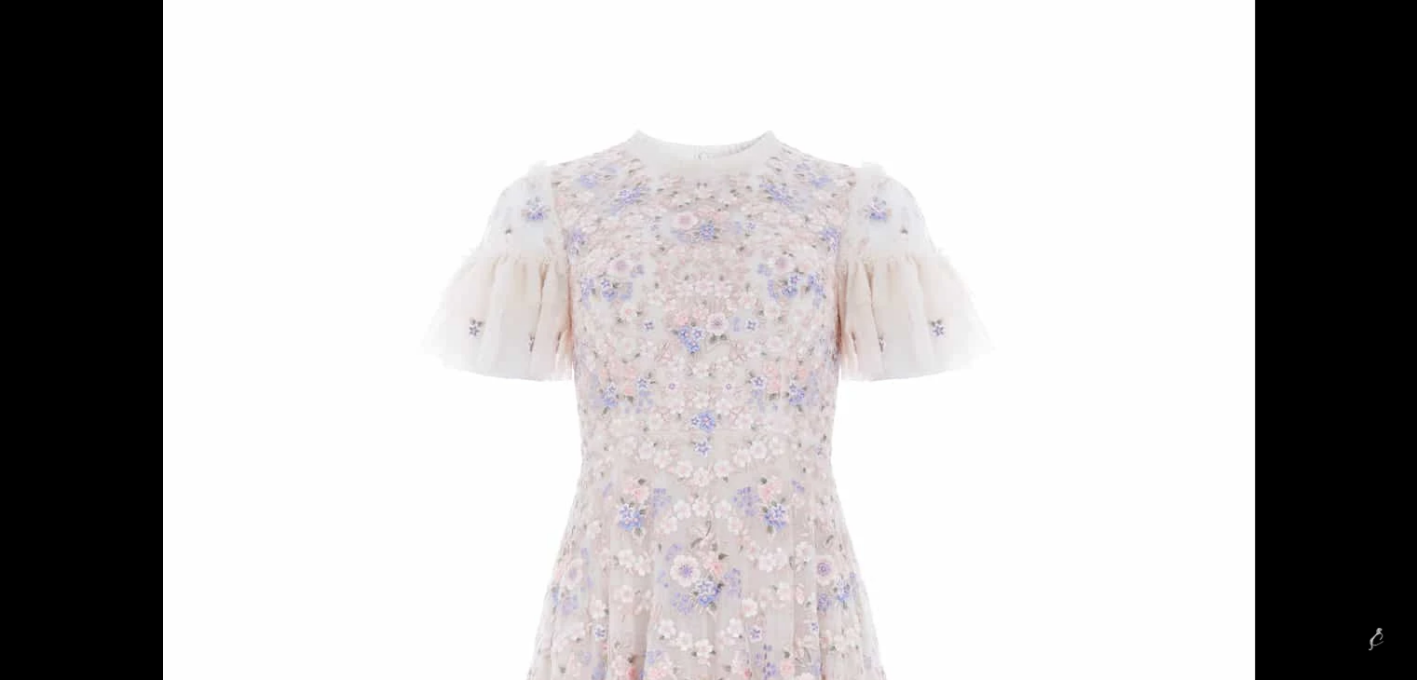
scroll to position [0, 1960]
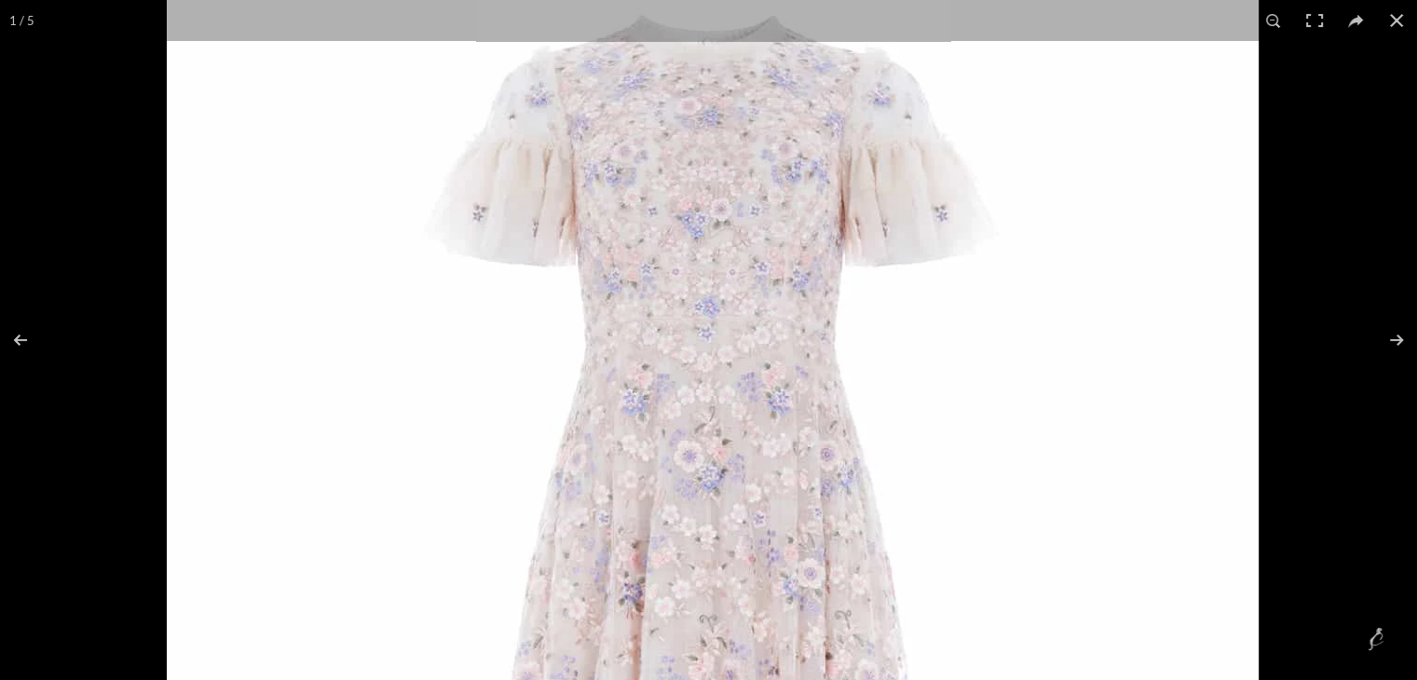
drag, startPoint x: 901, startPoint y: 414, endPoint x: 922, endPoint y: 145, distance: 269.2
click at [922, 145] on img at bounding box center [713, 687] width 1092 height 1640
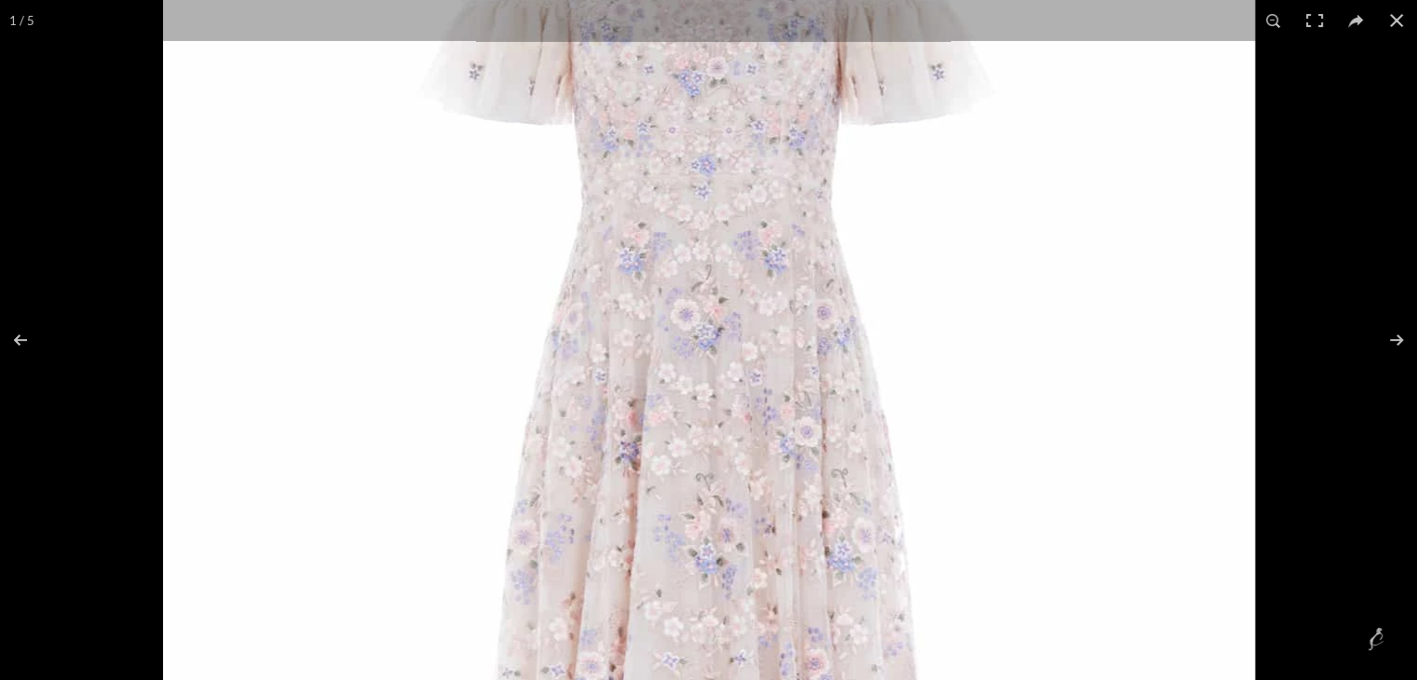
drag, startPoint x: 922, startPoint y: 145, endPoint x: 919, endPoint y: 116, distance: 29.1
click at [919, 116] on img at bounding box center [709, 545] width 1092 height 1640
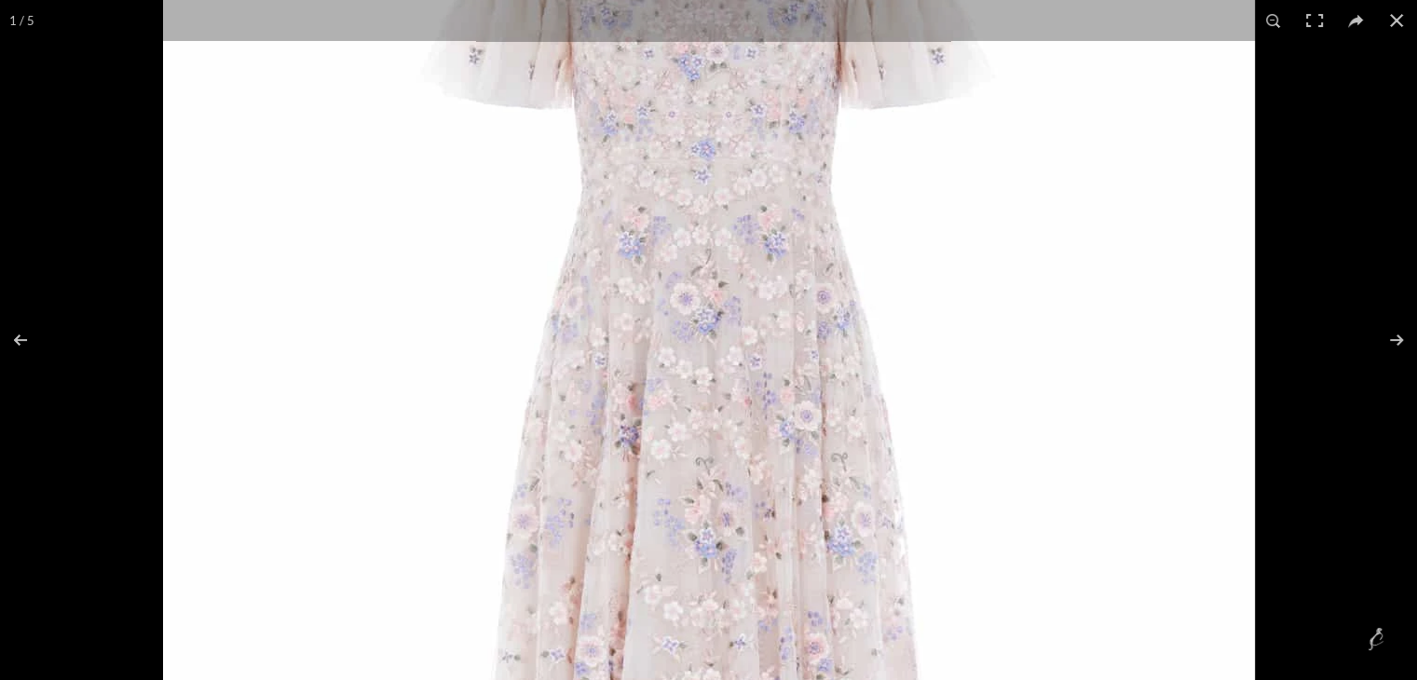
drag, startPoint x: 769, startPoint y: 515, endPoint x: 805, endPoint y: 333, distance: 186.2
click at [805, 333] on img at bounding box center [709, 529] width 1092 height 1640
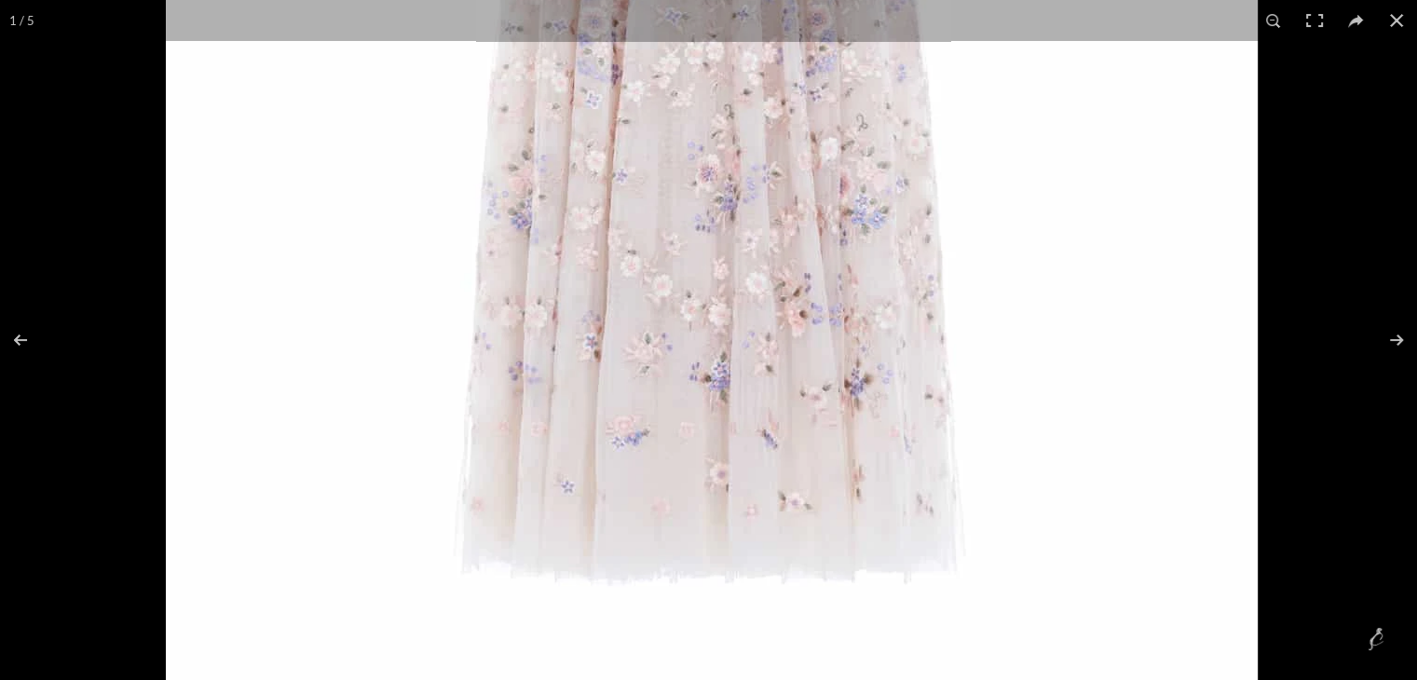
scroll to position [0, 2157]
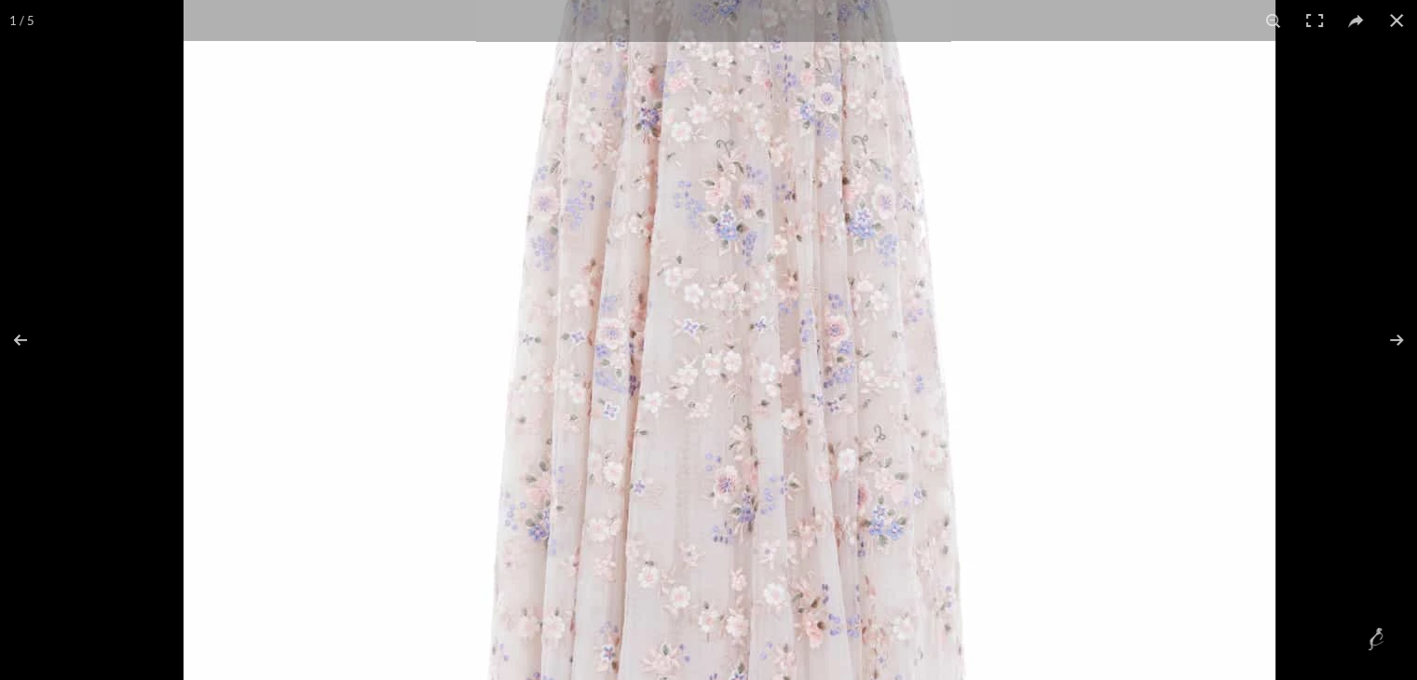
drag, startPoint x: 802, startPoint y: 478, endPoint x: 890, endPoint y: 605, distance: 154.0
click at [890, 605] on img at bounding box center [730, 212] width 1092 height 1640
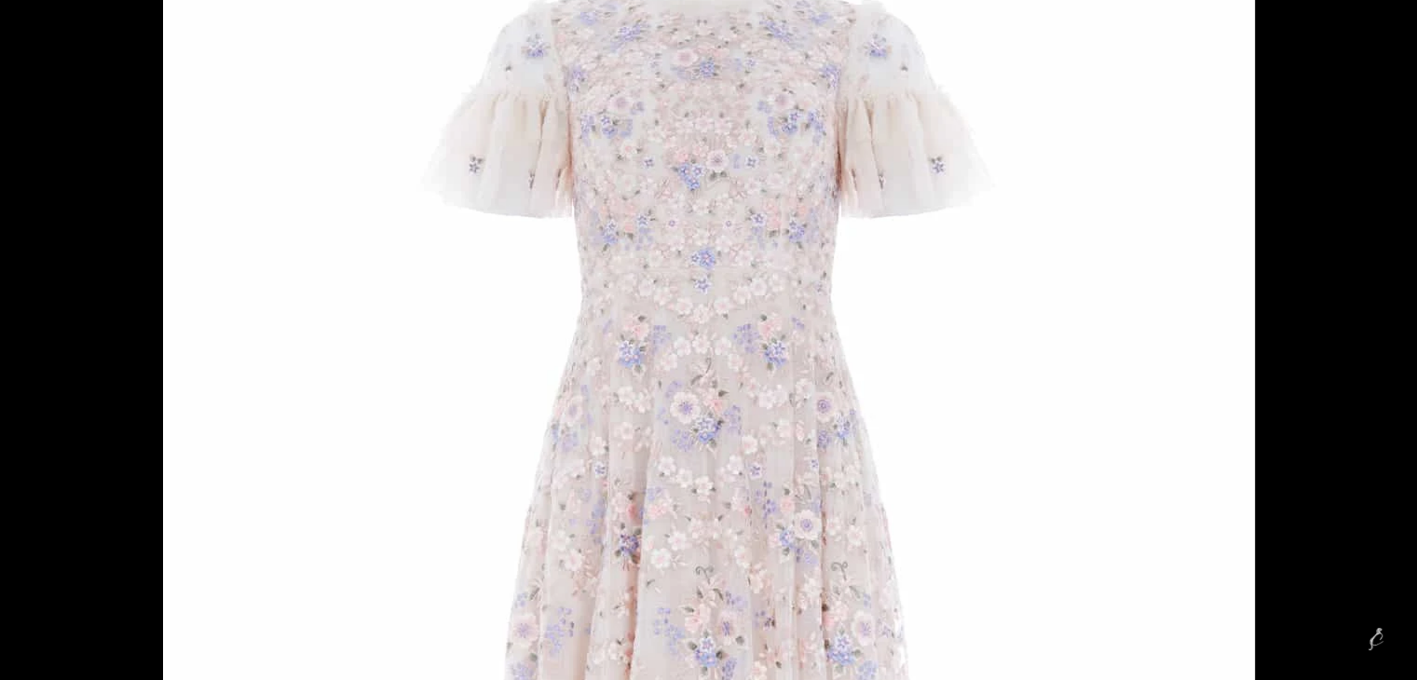
scroll to position [0, 2354]
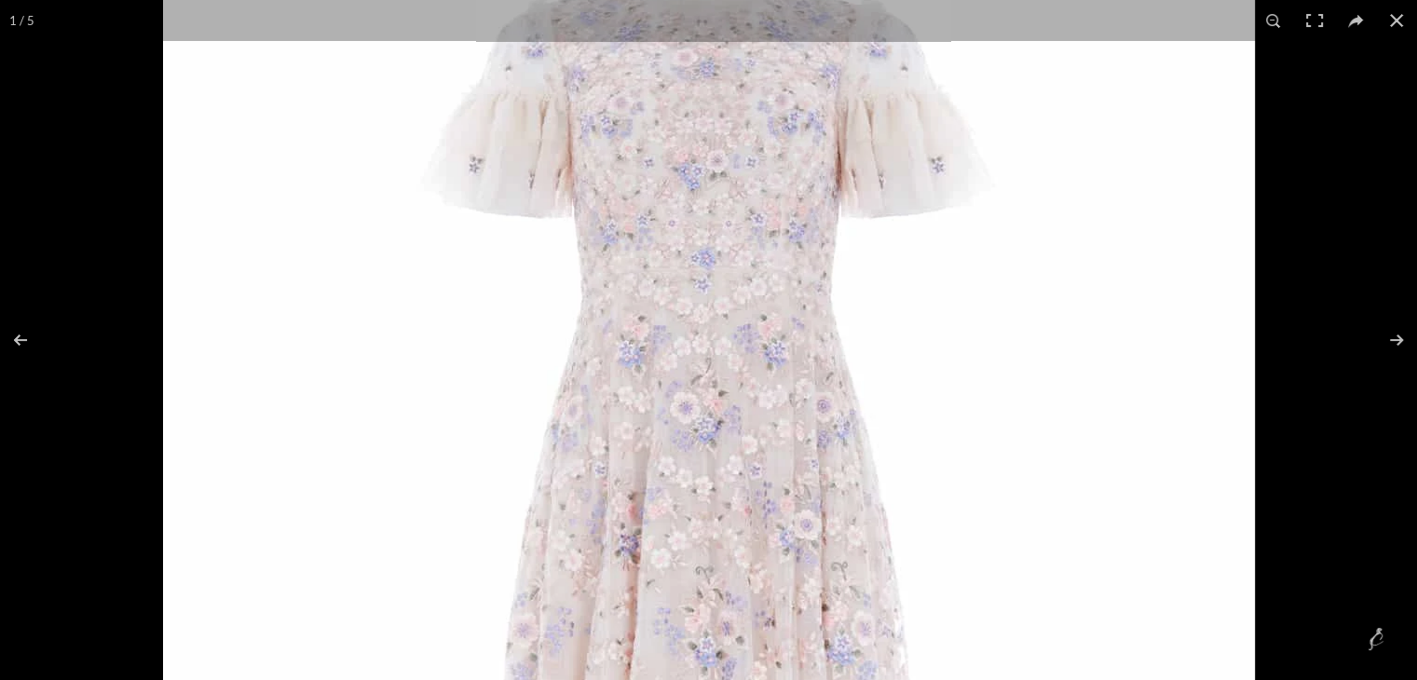
click at [704, 317] on img at bounding box center [709, 638] width 1092 height 1640
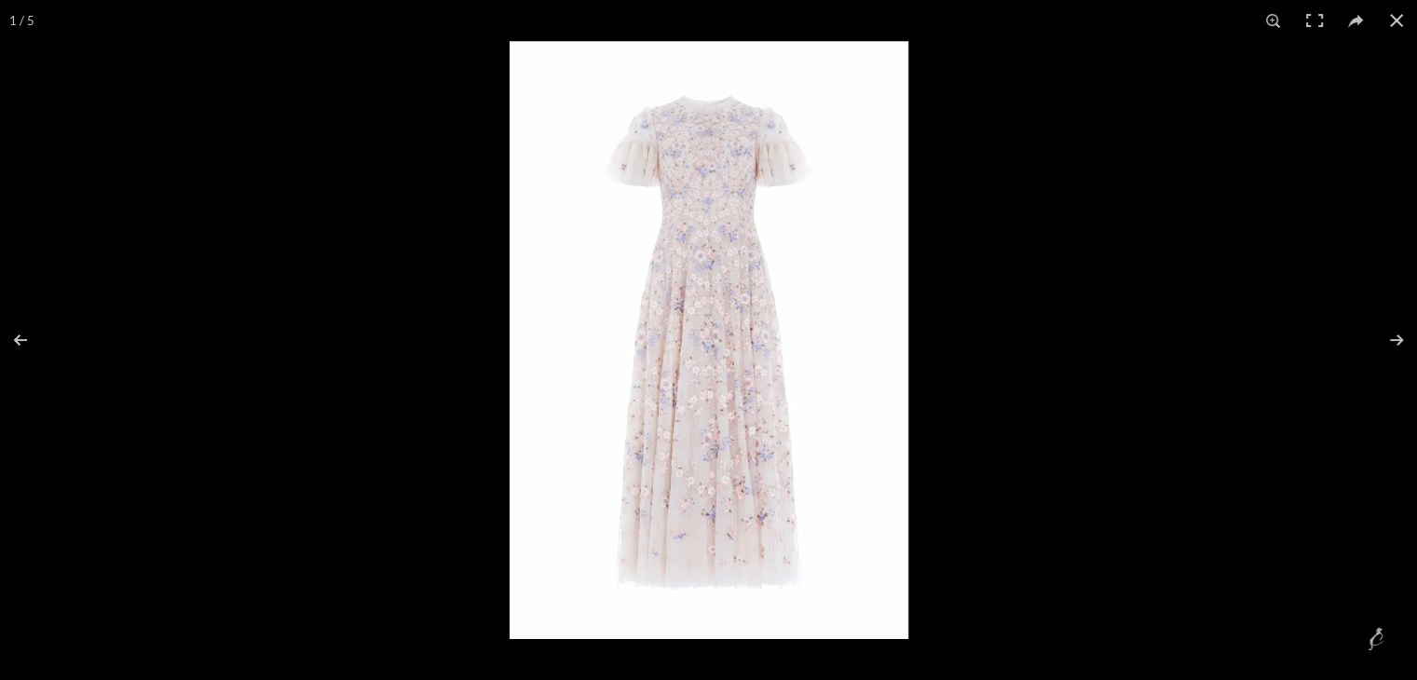
click at [704, 317] on img at bounding box center [709, 340] width 399 height 598
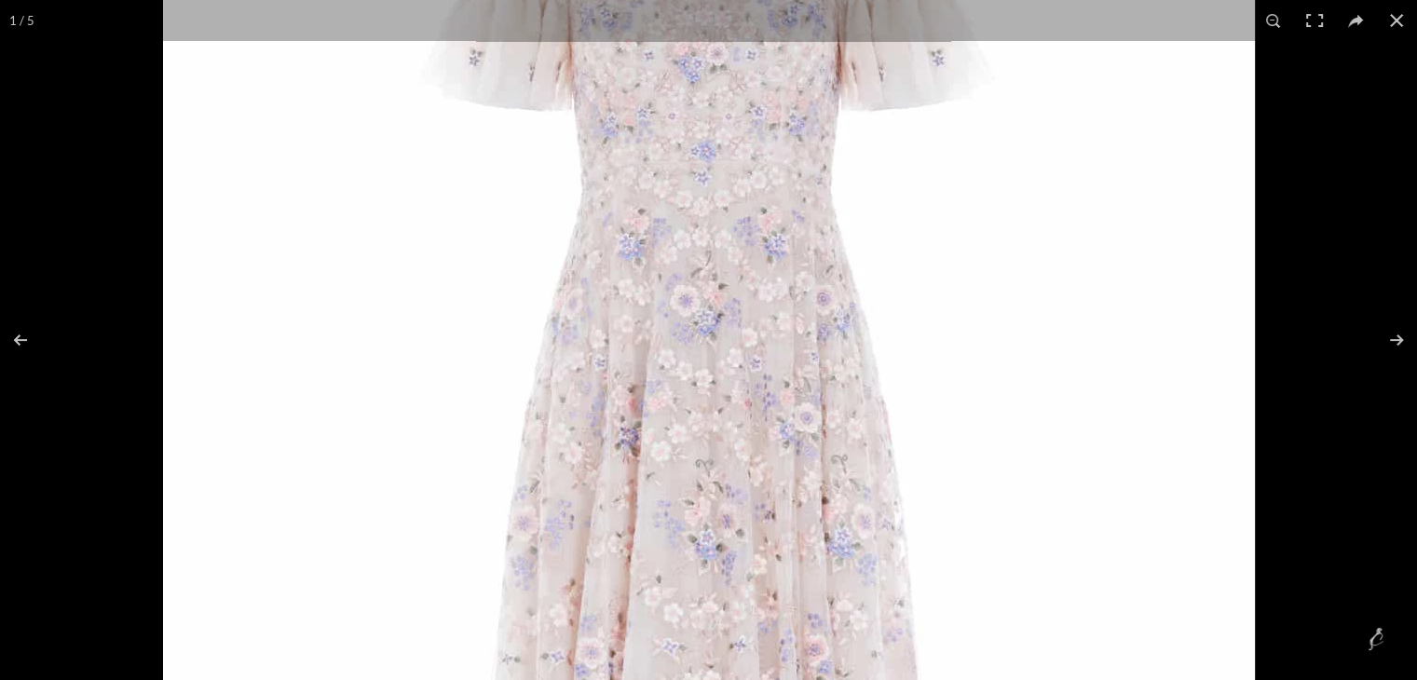
drag, startPoint x: 768, startPoint y: 213, endPoint x: 750, endPoint y: 486, distance: 273.6
click at [750, 486] on img at bounding box center [709, 531] width 1092 height 1640
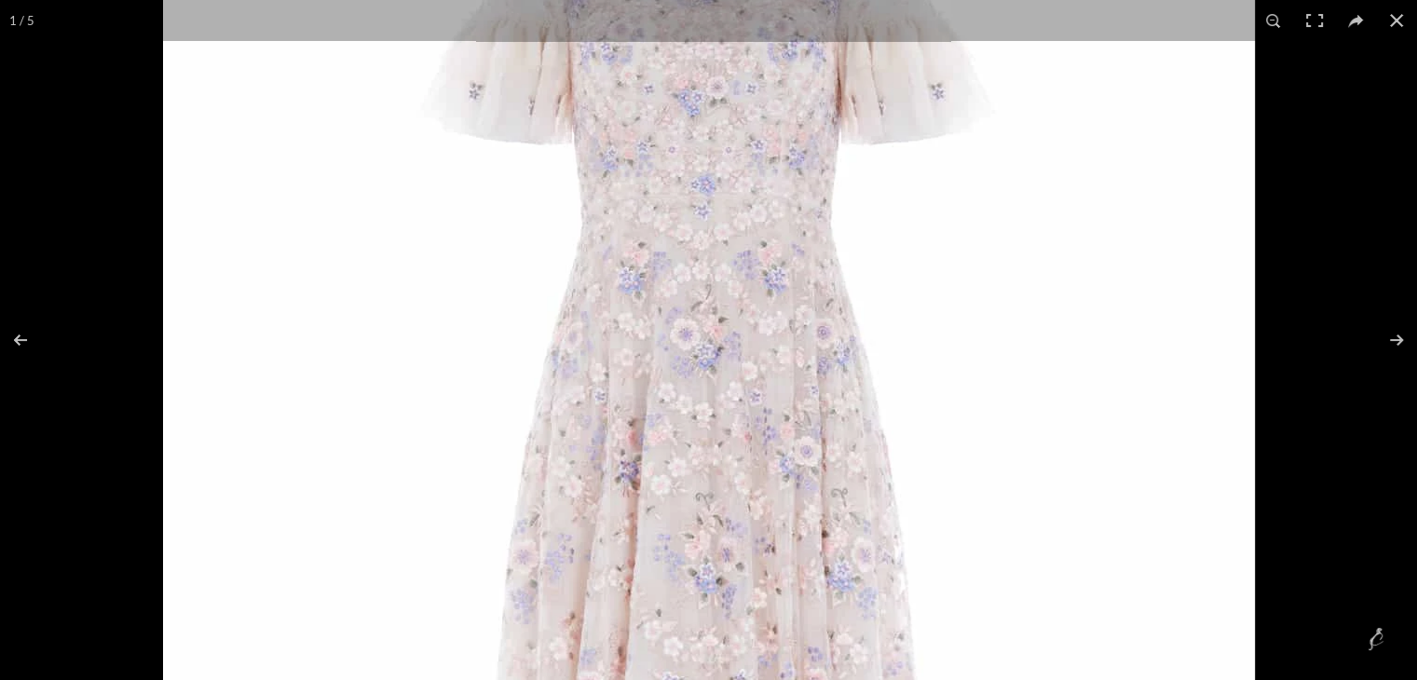
drag, startPoint x: 800, startPoint y: 299, endPoint x: 715, endPoint y: 665, distance: 376.1
click at [715, 665] on img at bounding box center [709, 565] width 1092 height 1640
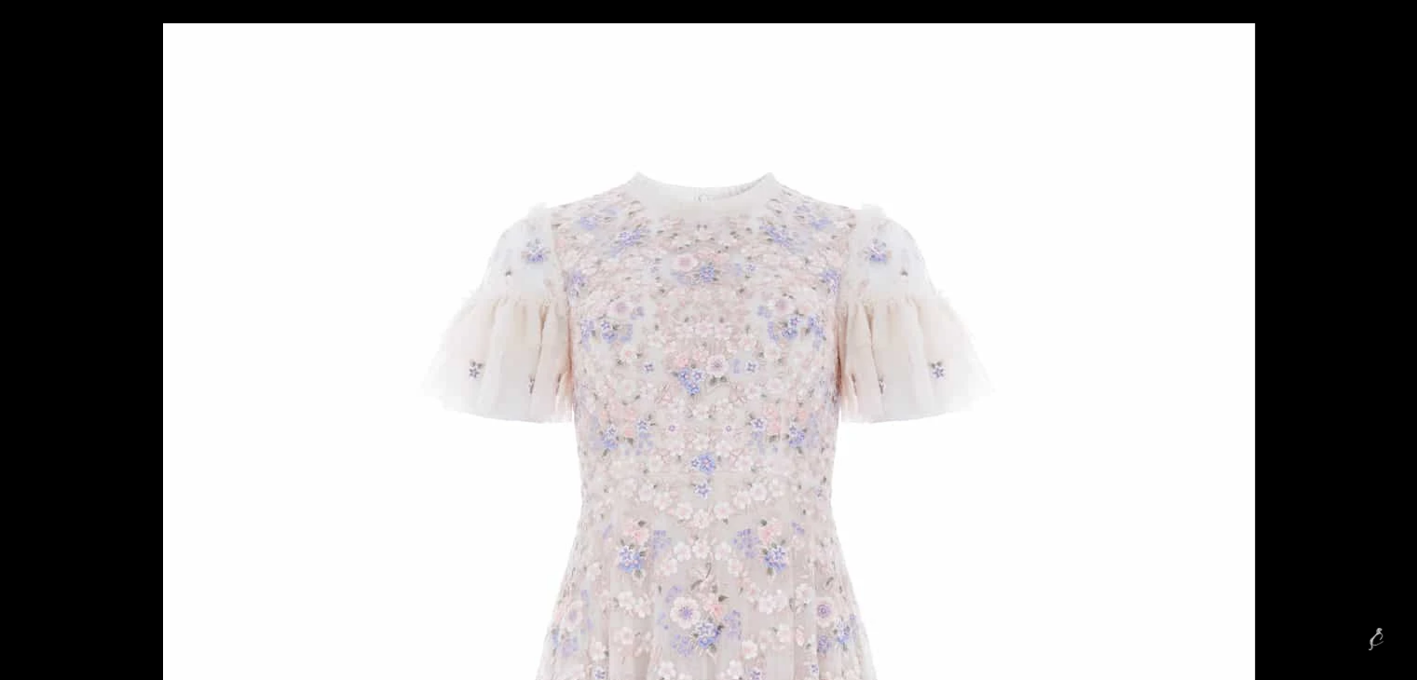
scroll to position [0, 2942]
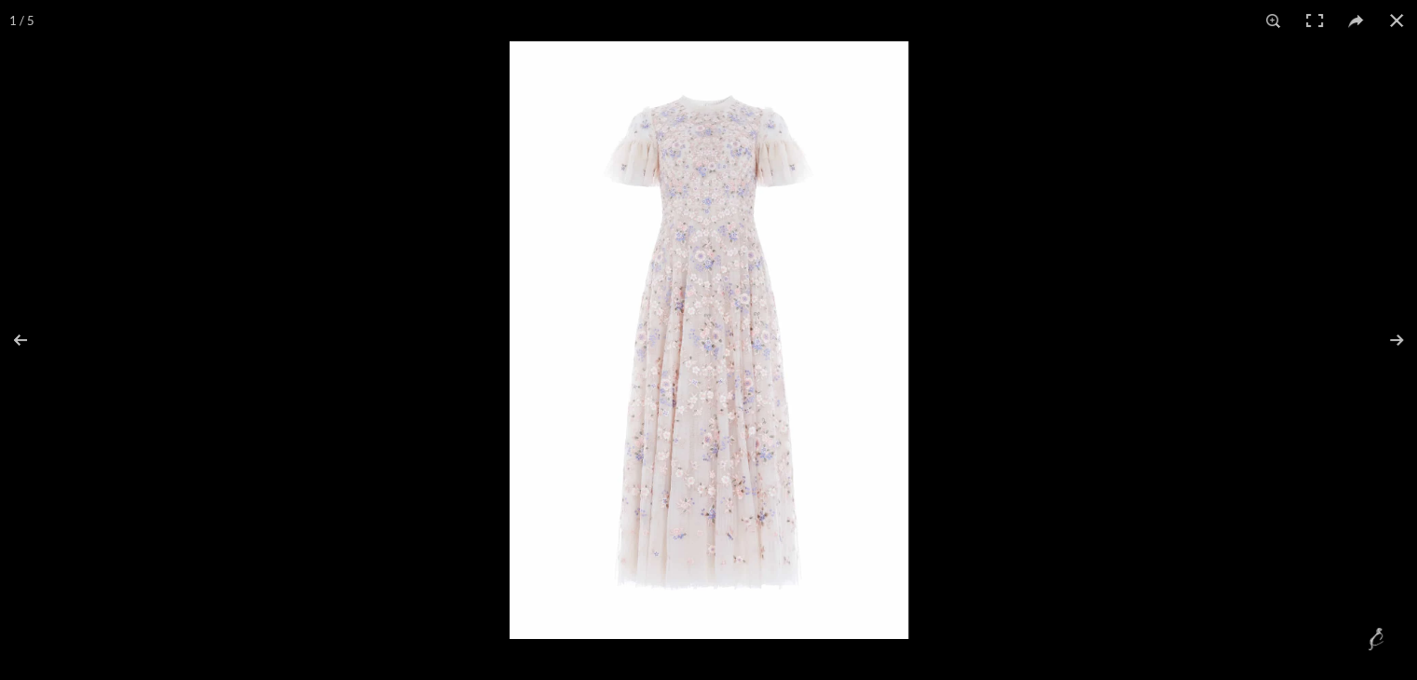
click at [731, 359] on img at bounding box center [709, 340] width 399 height 598
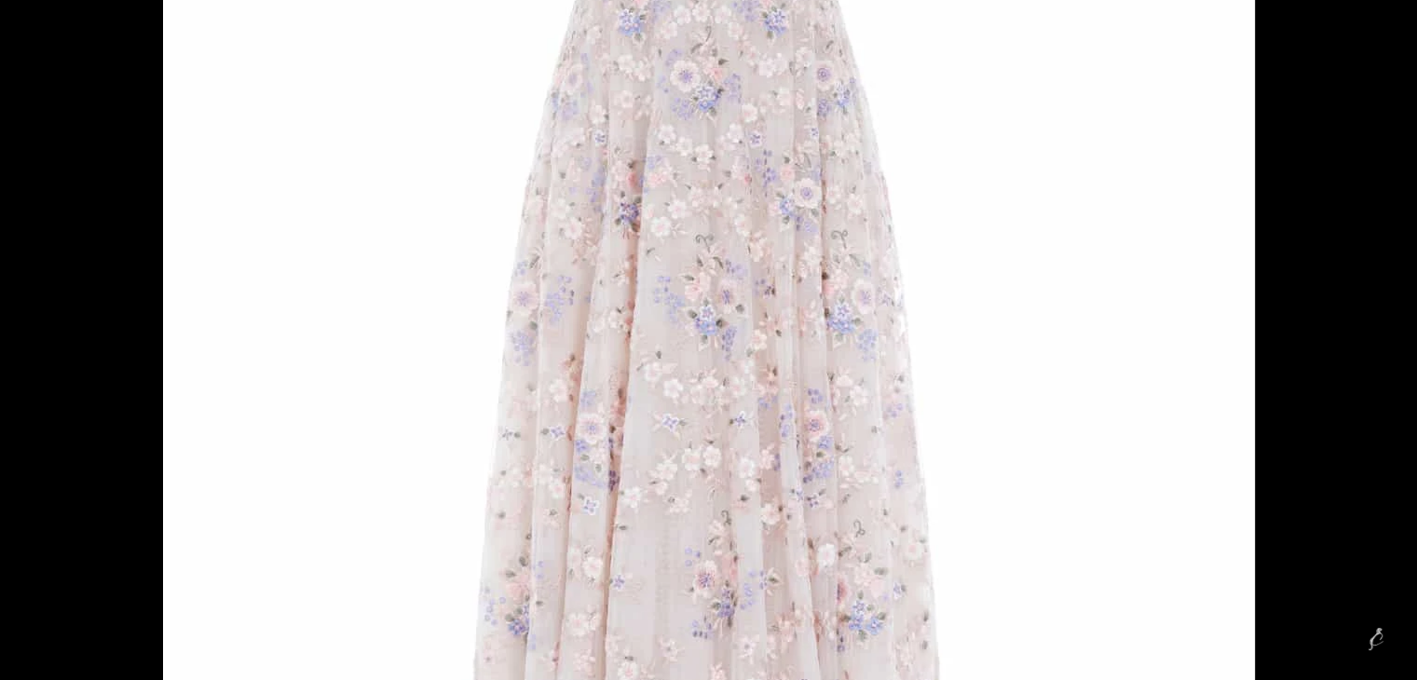
scroll to position [0, 391]
